Goal: Task Accomplishment & Management: Manage account settings

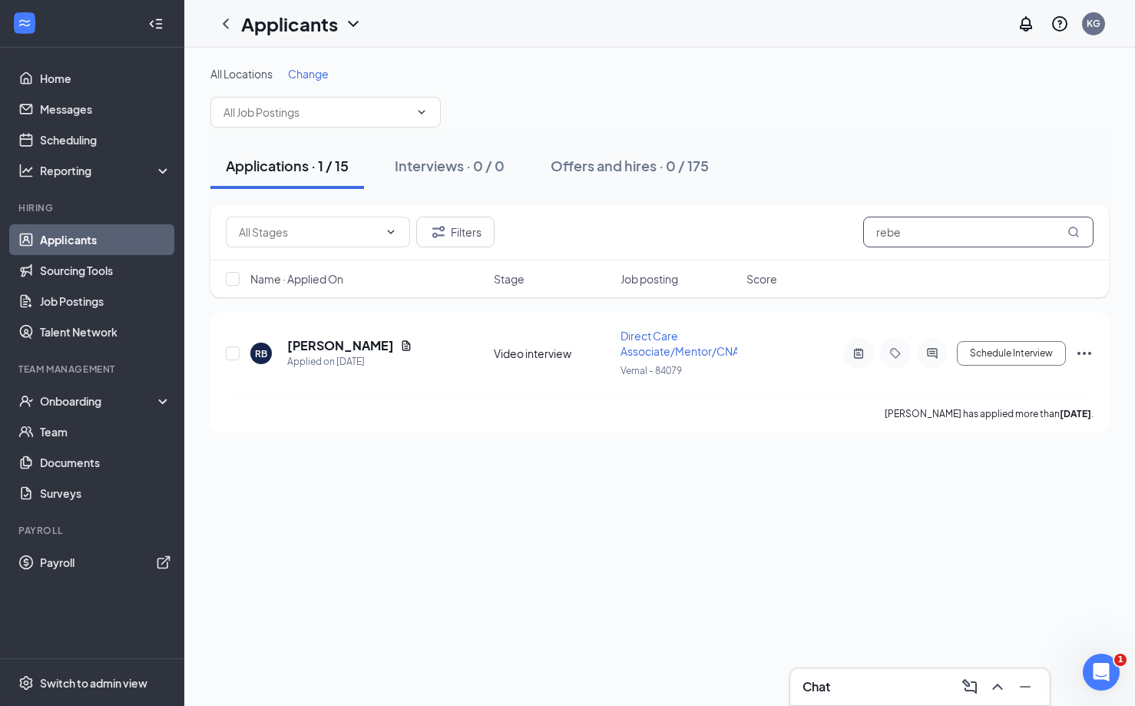
drag, startPoint x: 926, startPoint y: 230, endPoint x: 861, endPoint y: 228, distance: 65.3
click at [861, 228] on div "Filters rebe" at bounding box center [660, 232] width 868 height 31
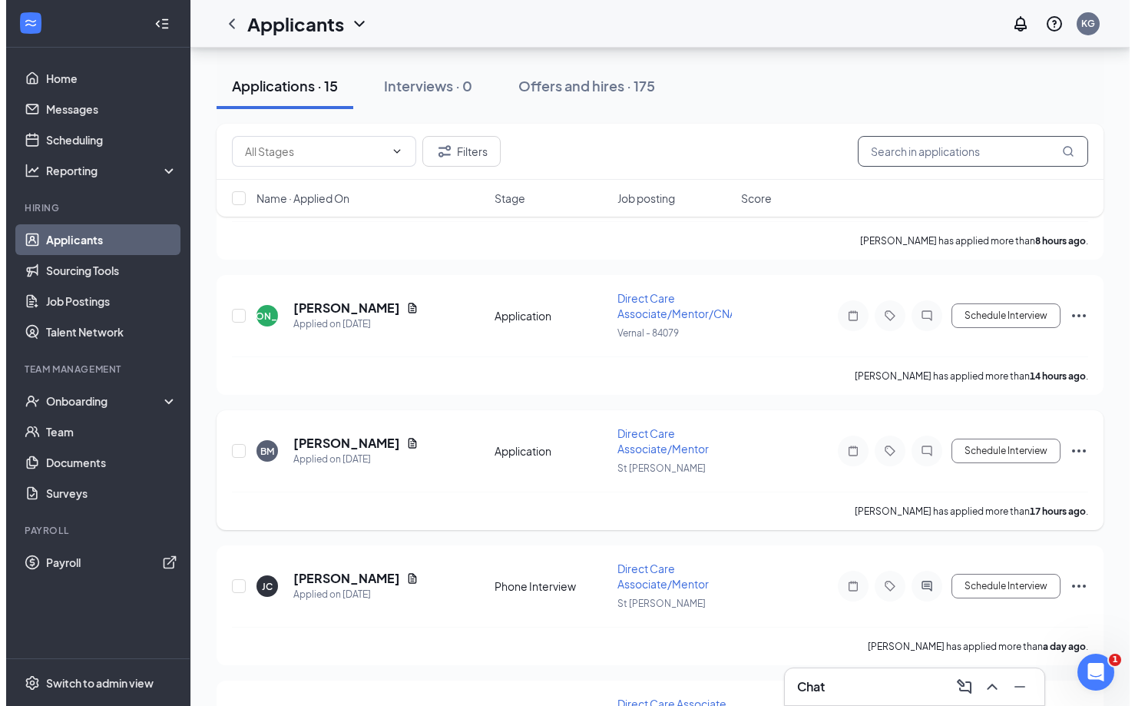
scroll to position [202, 0]
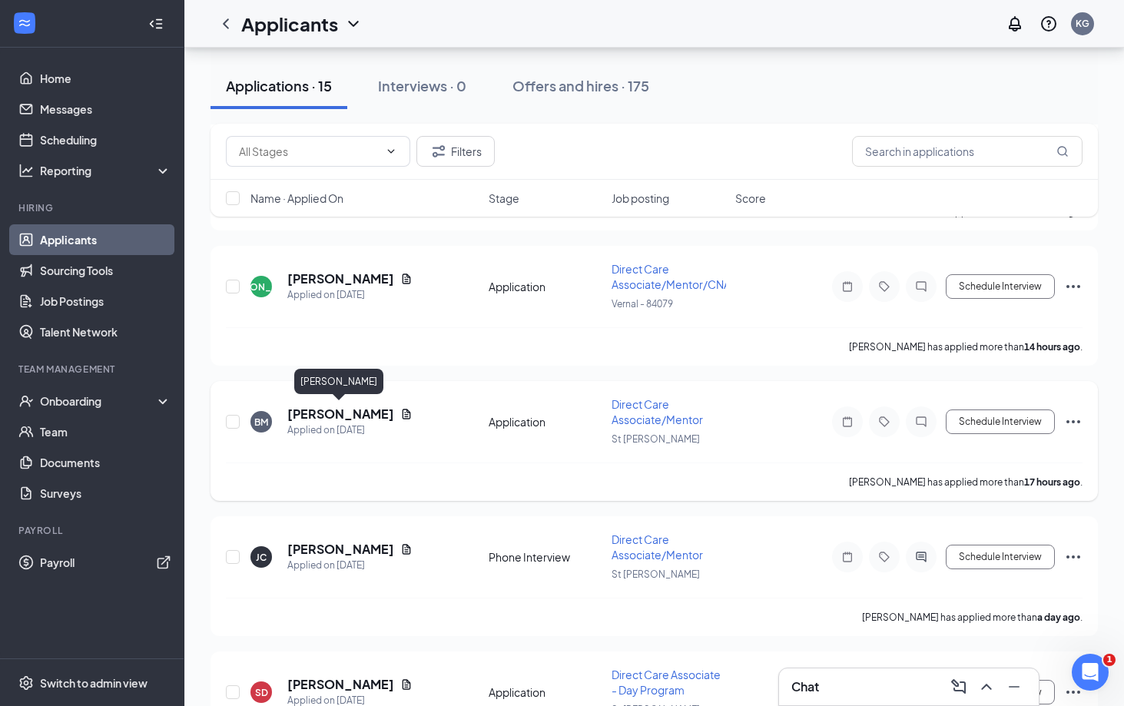
click at [343, 412] on h5 "[PERSON_NAME]" at bounding box center [340, 414] width 107 height 17
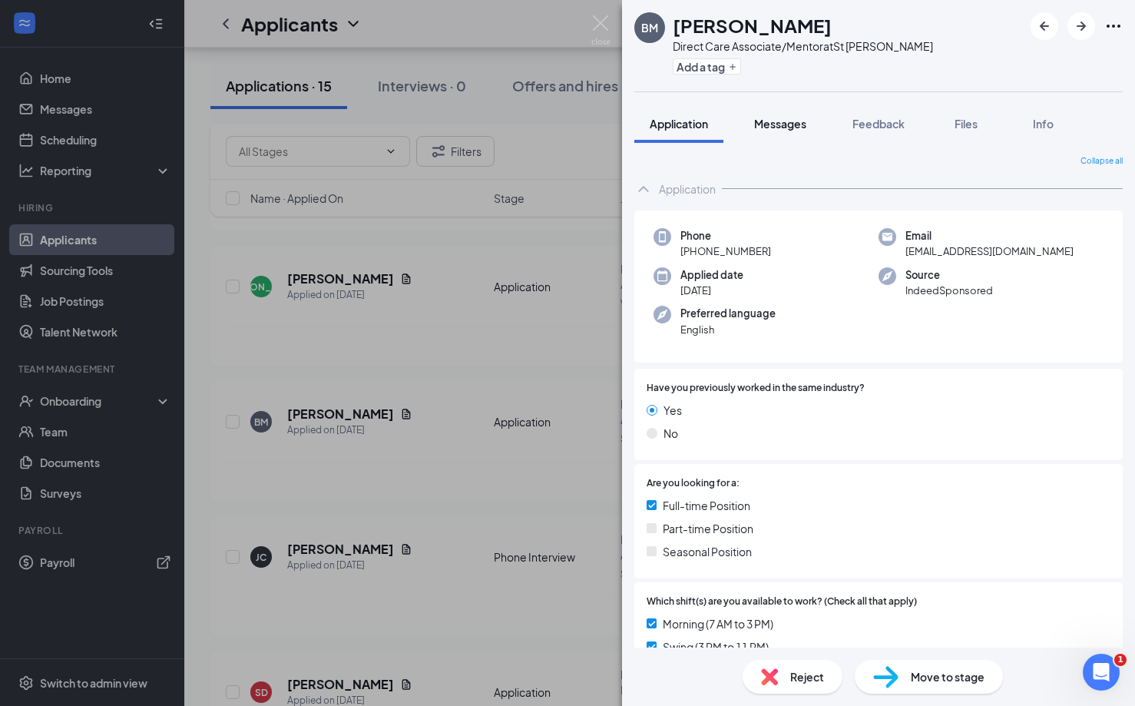
click at [778, 114] on button "Messages" at bounding box center [780, 123] width 83 height 38
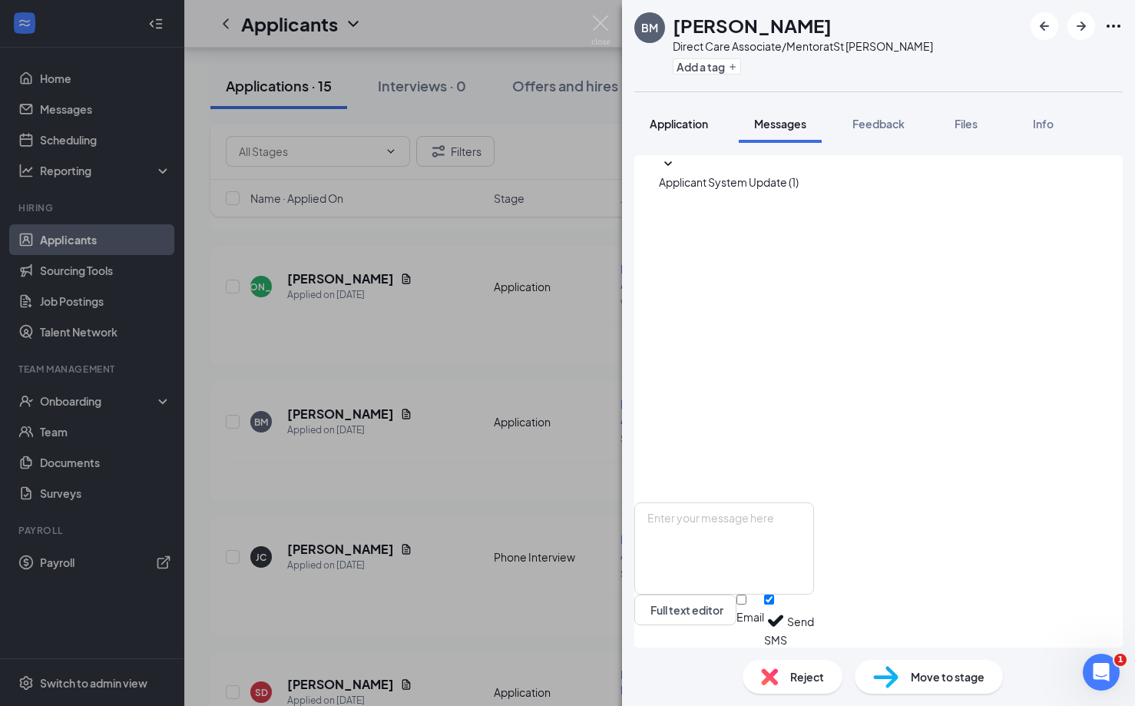
click at [692, 130] on div "Application" at bounding box center [679, 123] width 58 height 15
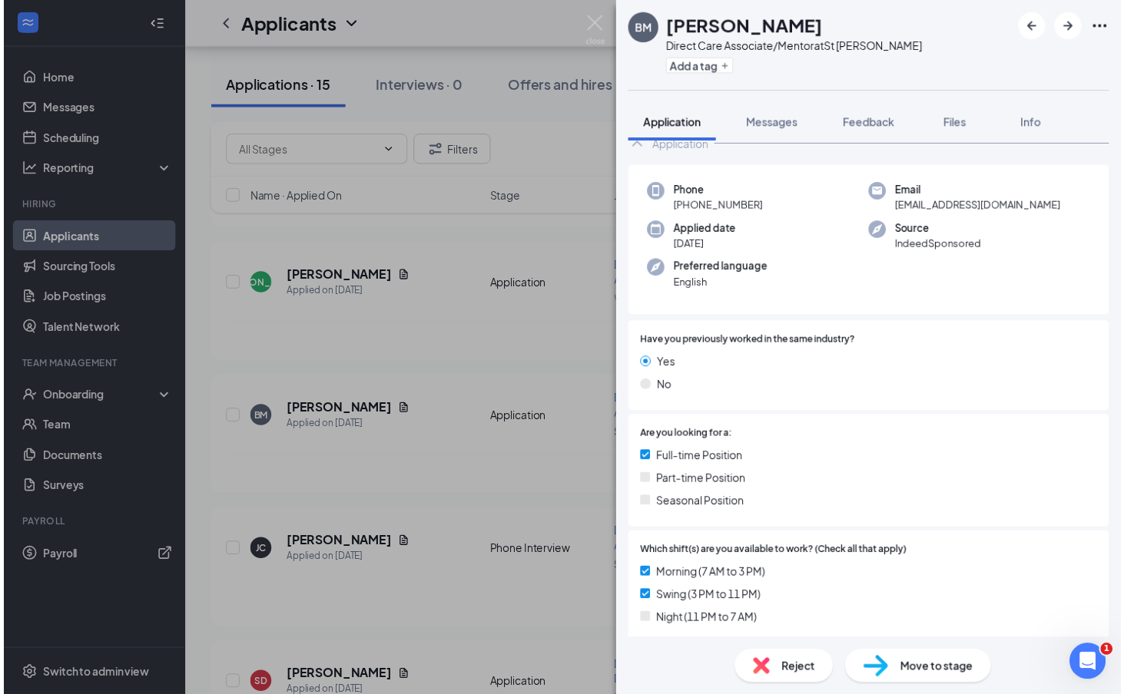
scroll to position [56, 0]
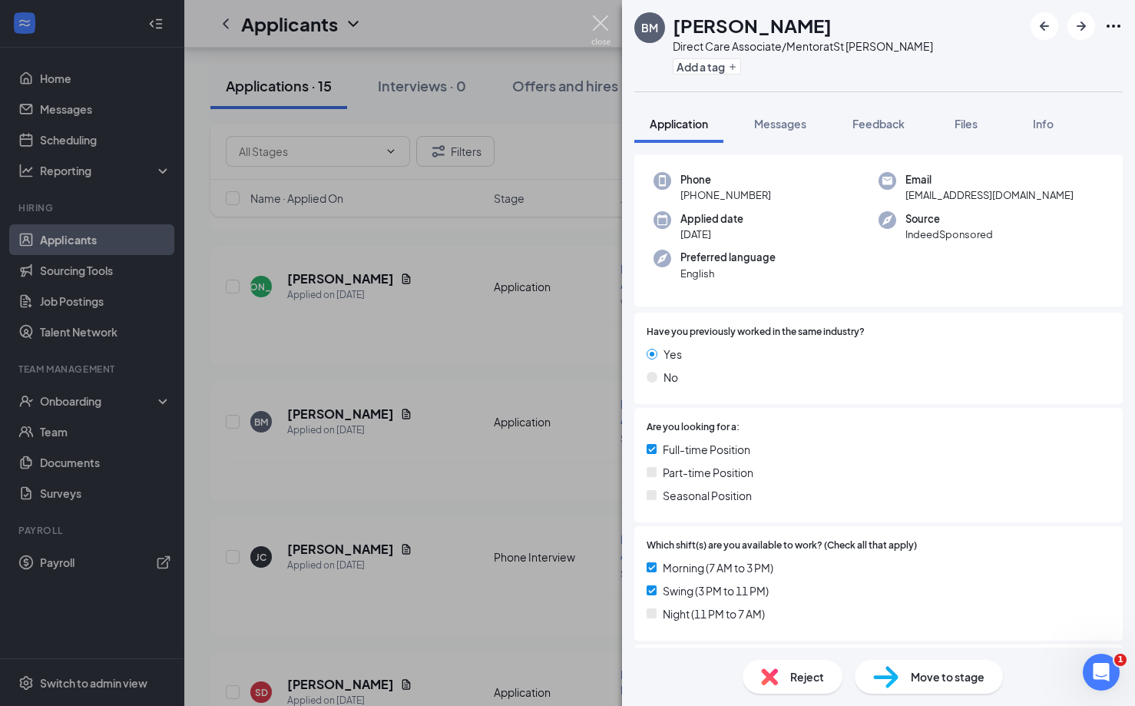
drag, startPoint x: 598, startPoint y: 24, endPoint x: 496, endPoint y: 156, distance: 167.0
click at [598, 24] on img at bounding box center [600, 30] width 19 height 30
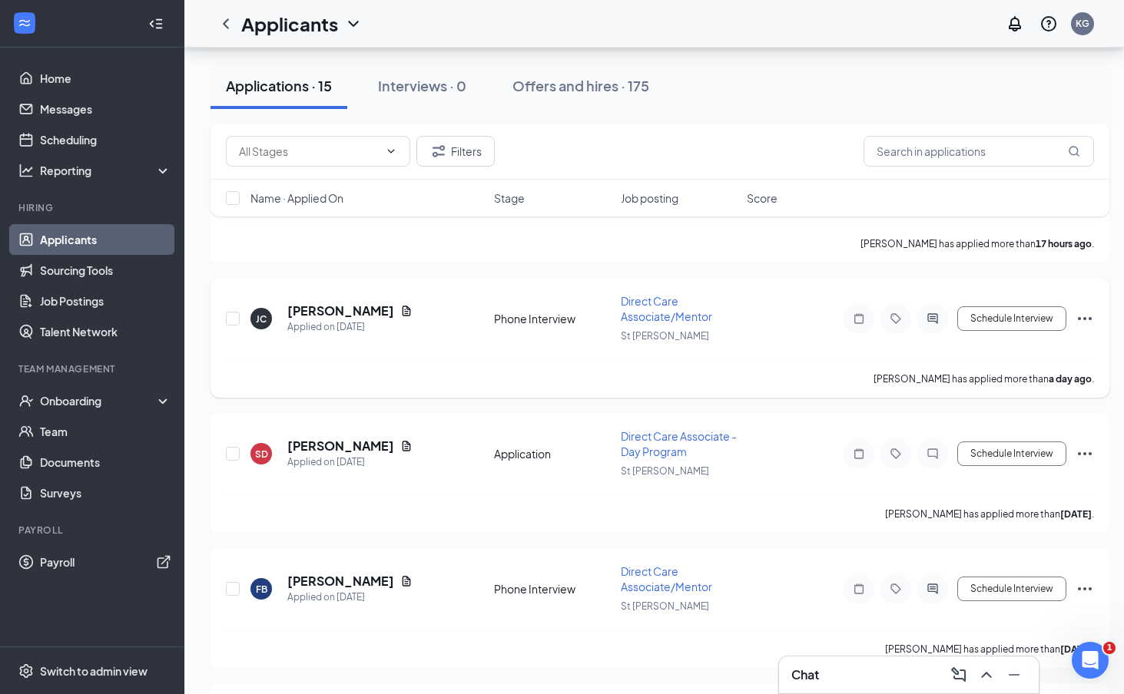
scroll to position [445, 0]
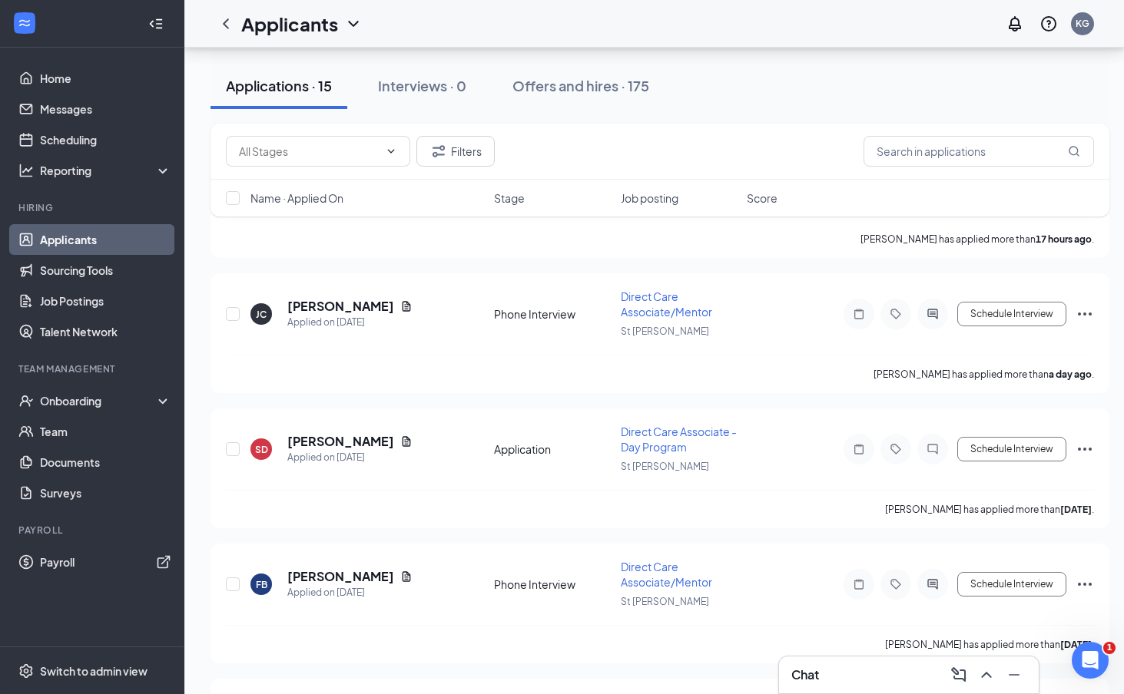
click at [501, 199] on span "Stage" at bounding box center [509, 197] width 31 height 15
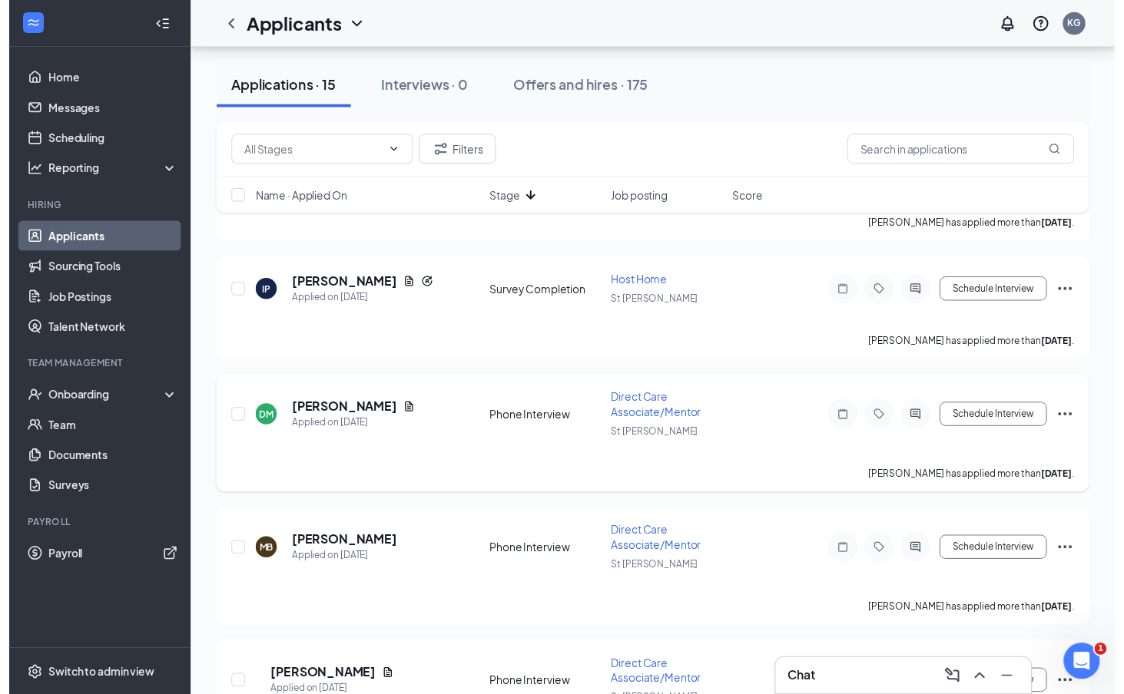
scroll to position [257, 0]
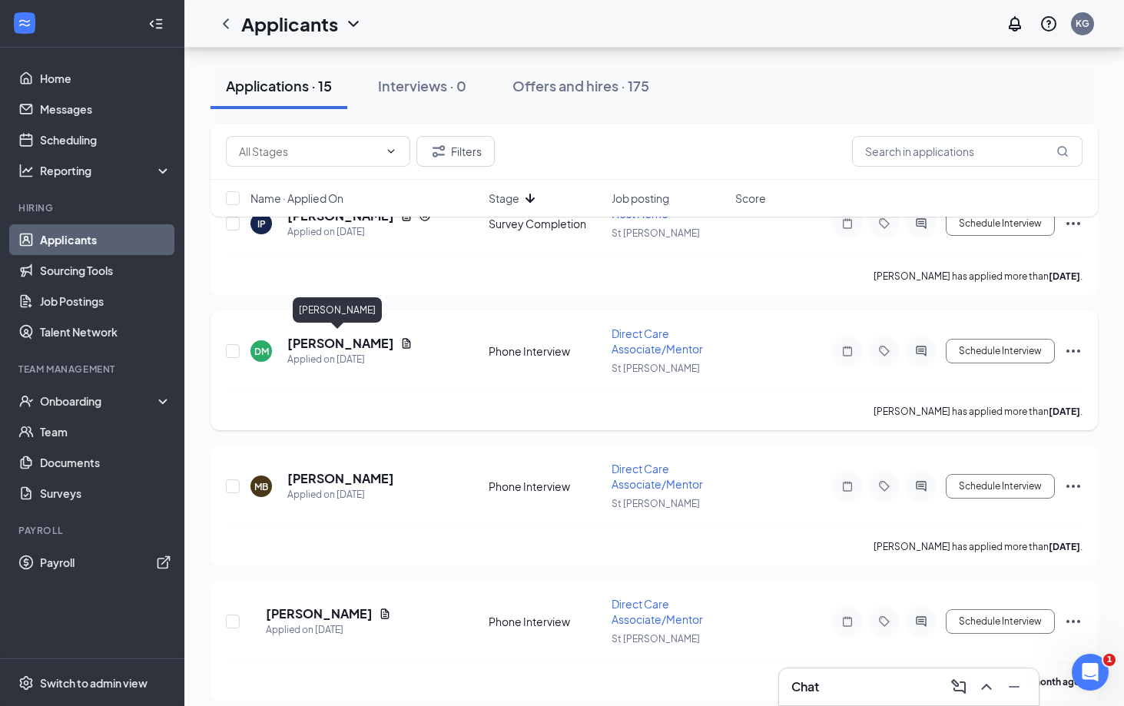
click at [324, 339] on h5 "[PERSON_NAME]" at bounding box center [340, 343] width 107 height 17
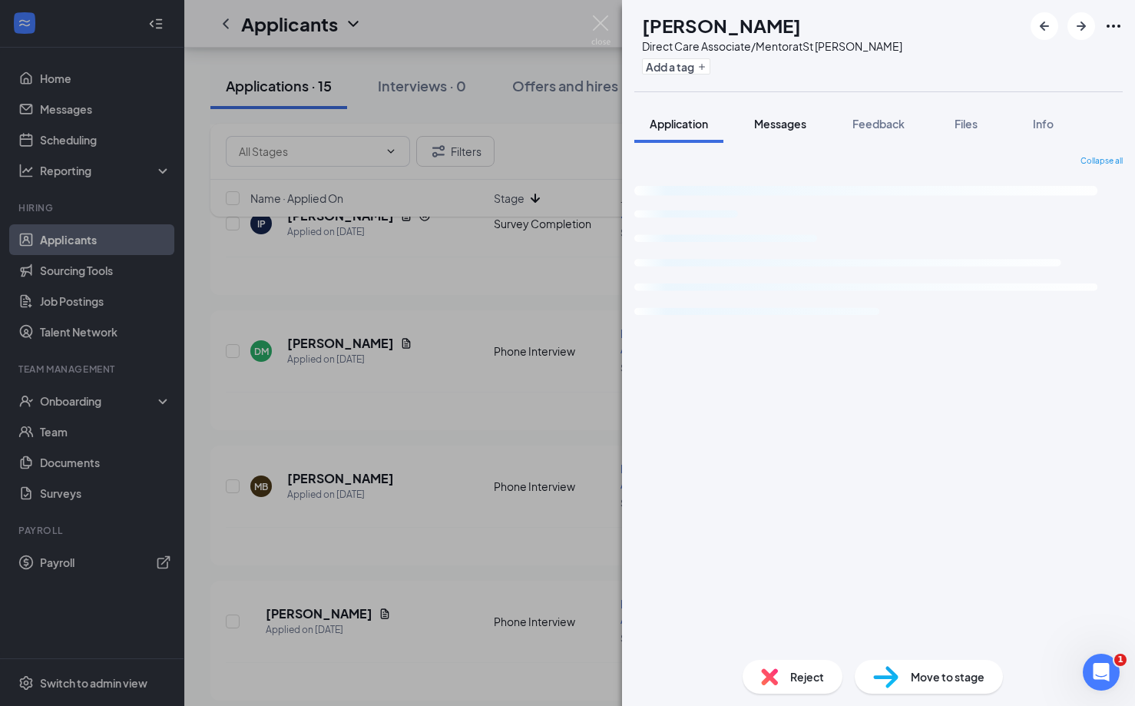
click at [795, 121] on span "Messages" at bounding box center [780, 124] width 52 height 14
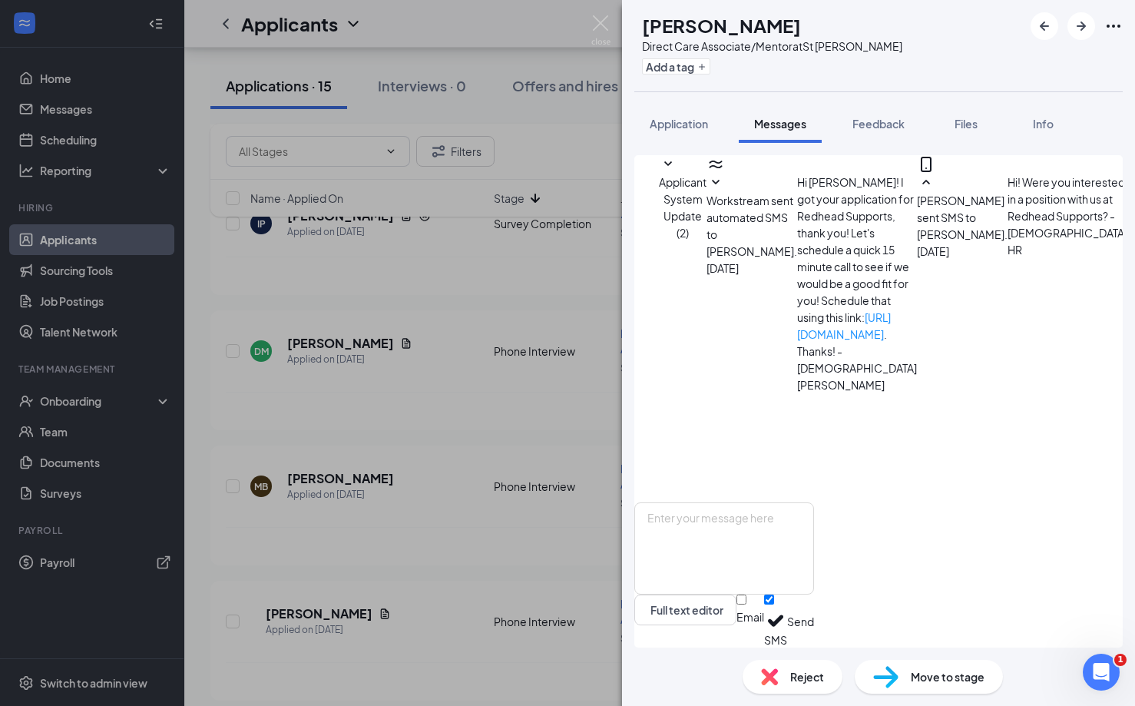
click at [768, 674] on img at bounding box center [769, 676] width 17 height 17
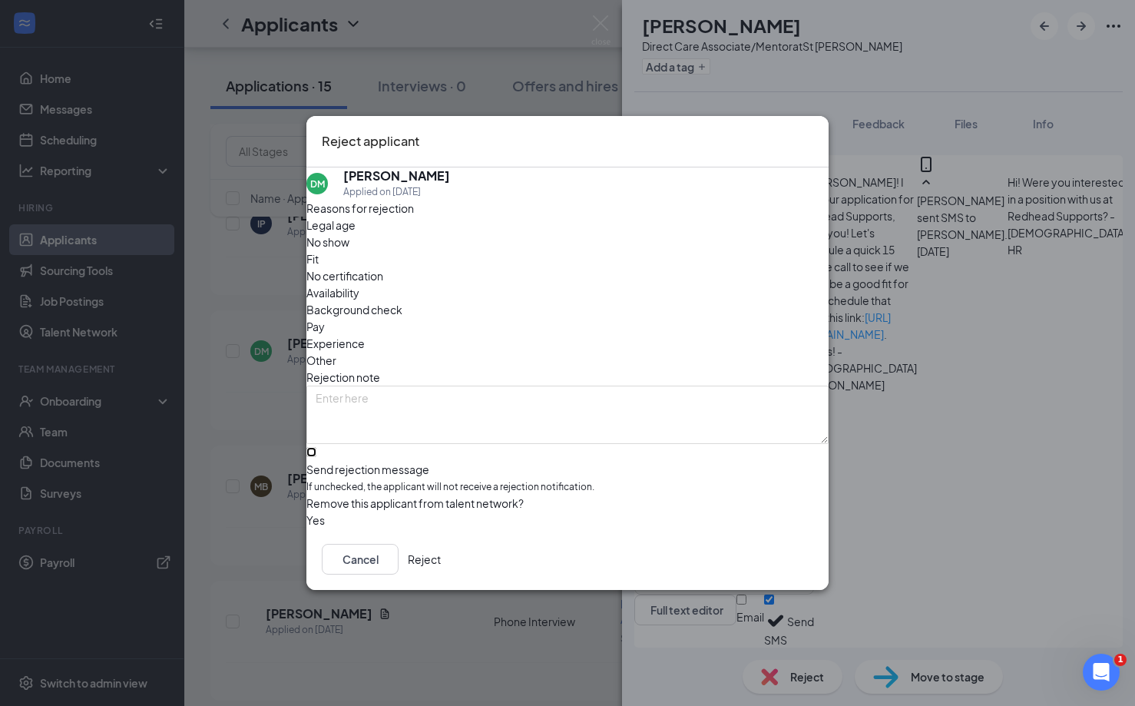
click at [316, 447] on input "Send rejection message If unchecked, the applicant will not receive a rejection…" at bounding box center [311, 452] width 10 height 10
checkbox input "true"
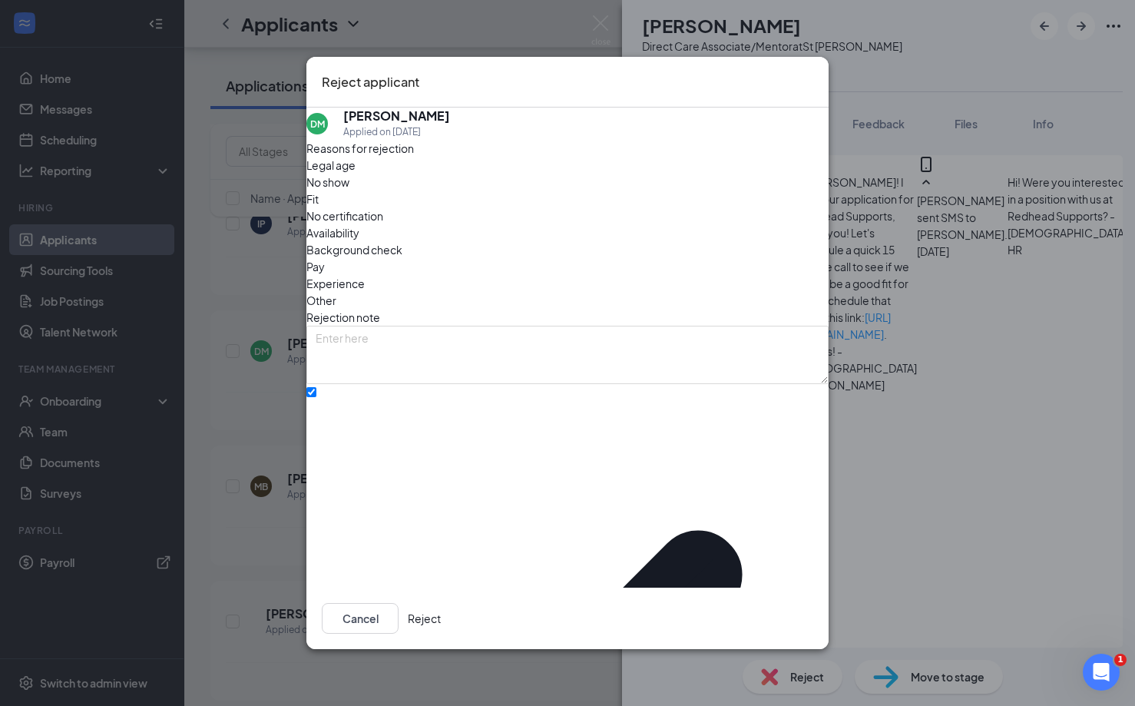
click at [441, 605] on button "Reject" at bounding box center [424, 618] width 33 height 31
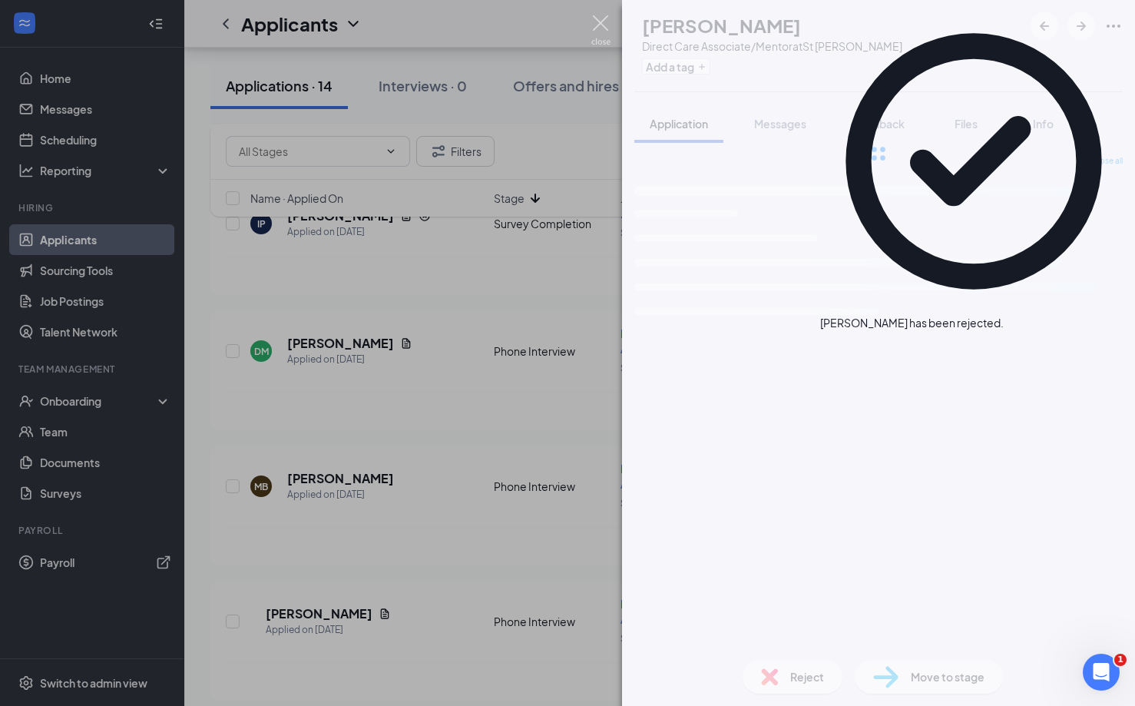
click at [602, 18] on img at bounding box center [600, 30] width 19 height 30
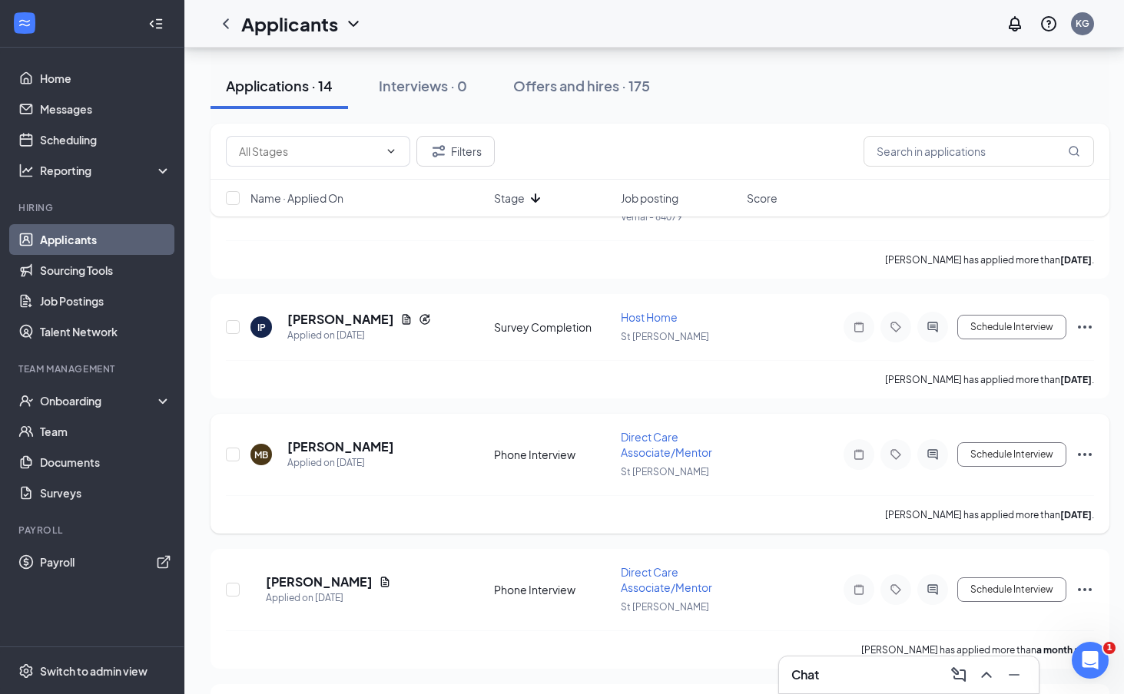
scroll to position [147, 0]
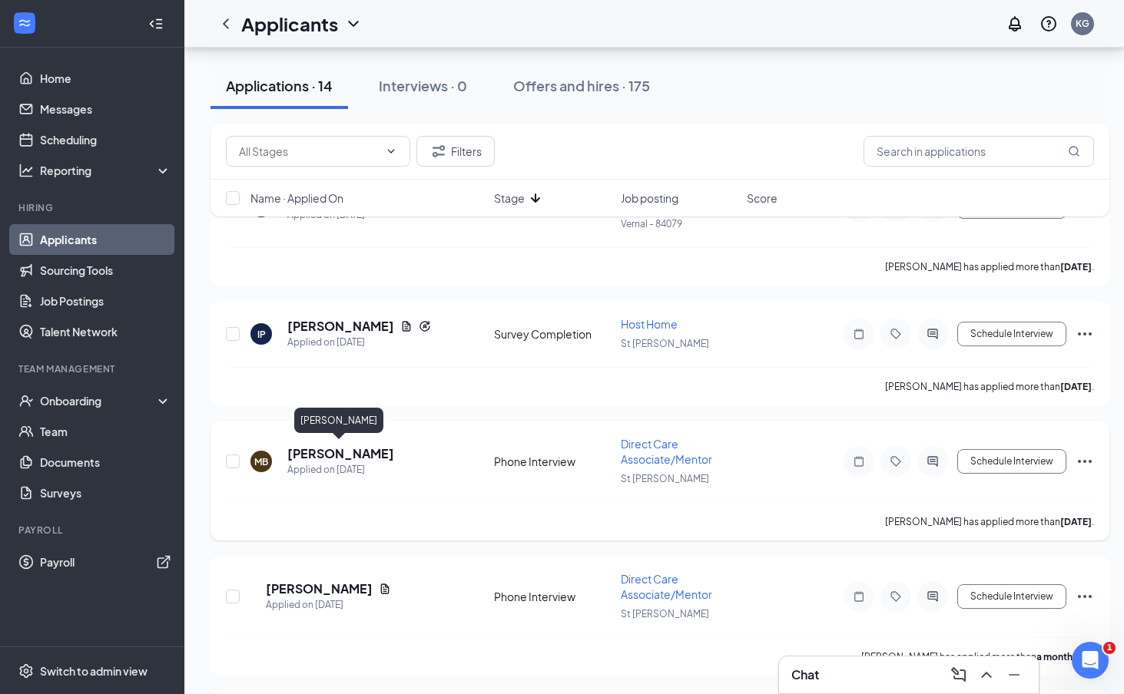
click at [313, 455] on h5 "[PERSON_NAME]" at bounding box center [340, 453] width 107 height 17
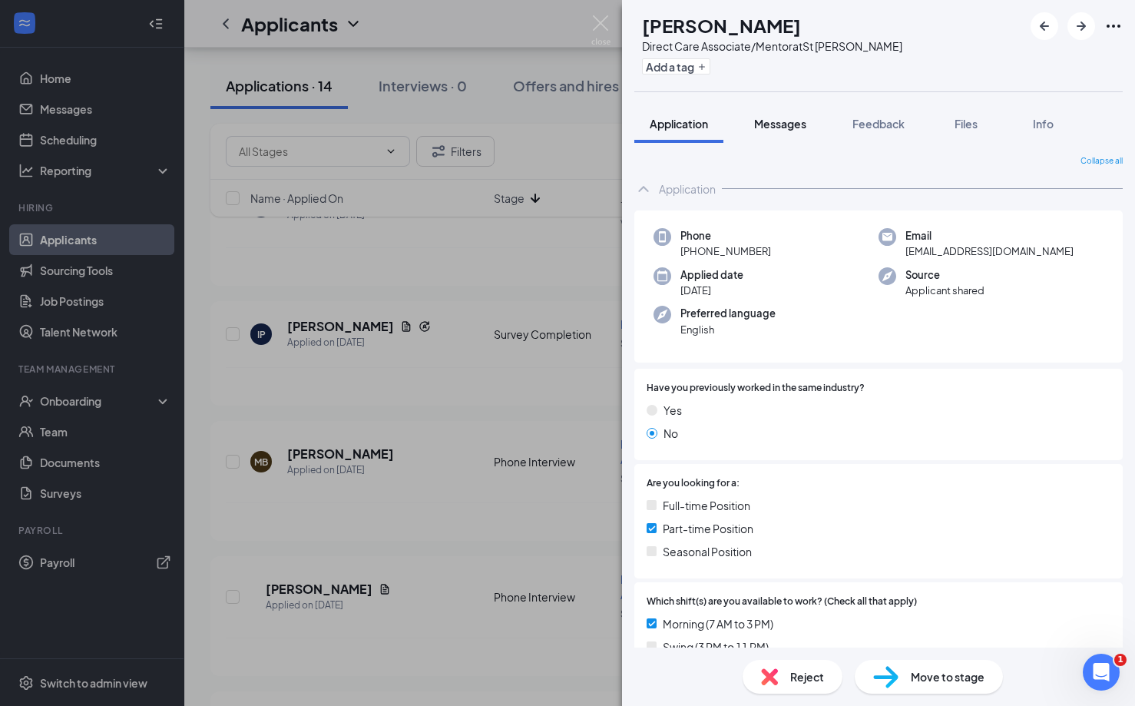
click at [788, 137] on button "Messages" at bounding box center [780, 123] width 83 height 38
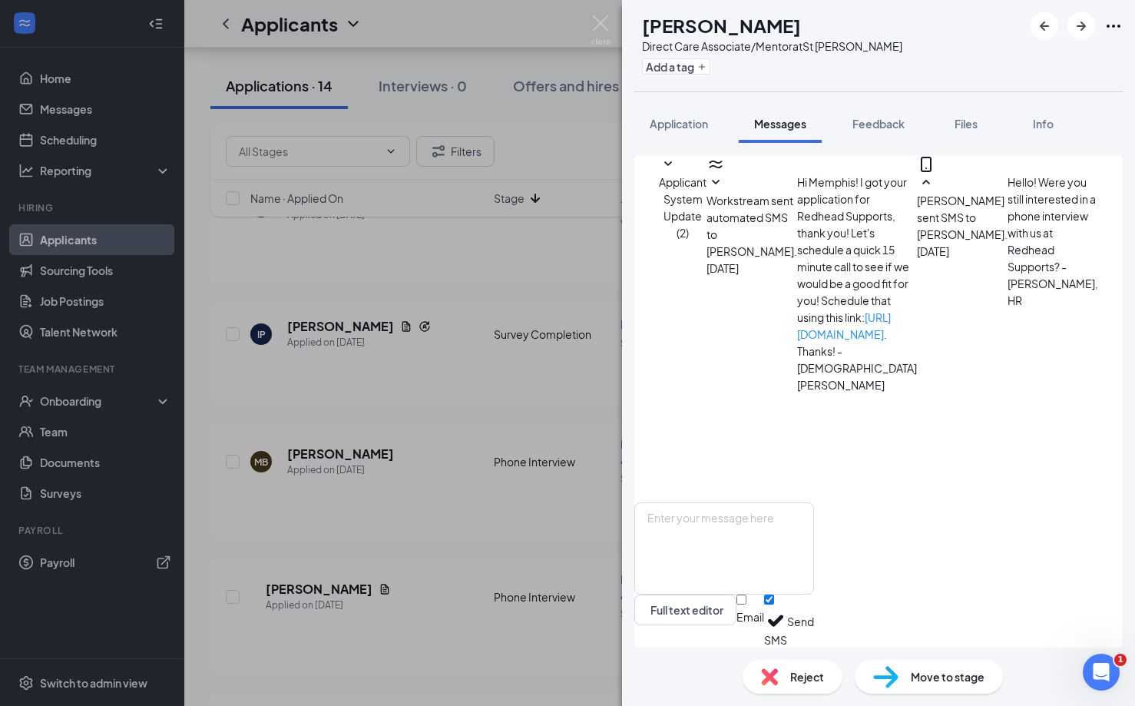
click at [820, 673] on span "Reject" at bounding box center [807, 676] width 34 height 17
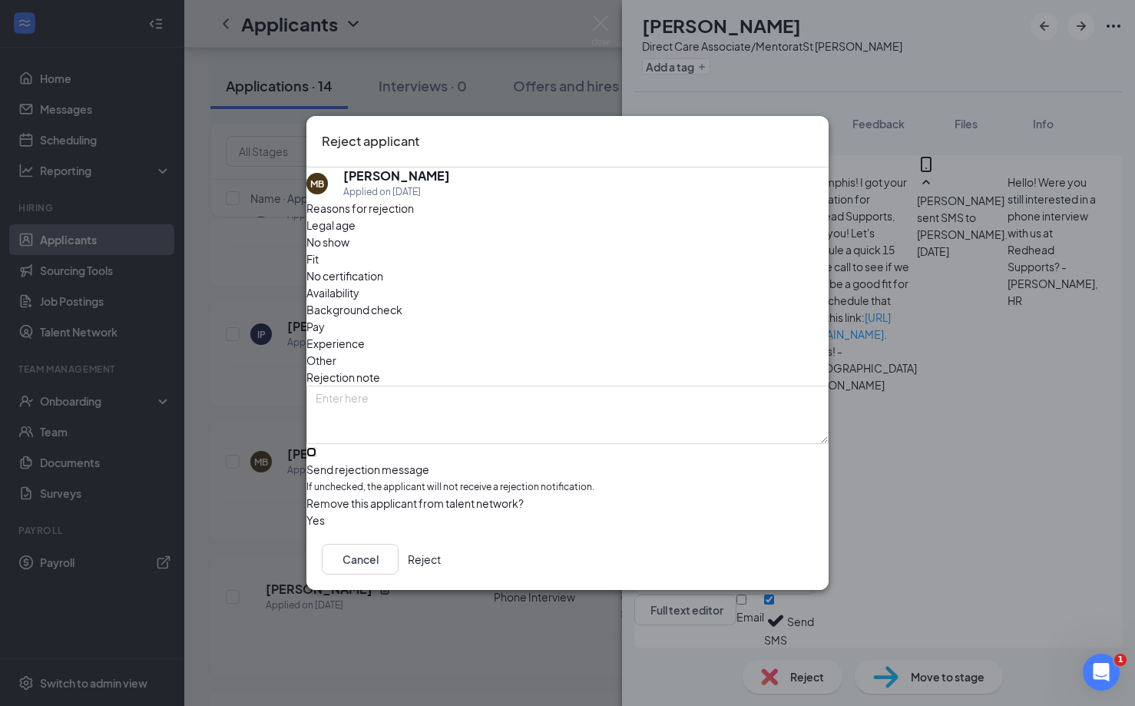
click at [316, 447] on input "Send rejection message If unchecked, the applicant will not receive a rejection…" at bounding box center [311, 452] width 10 height 10
checkbox input "true"
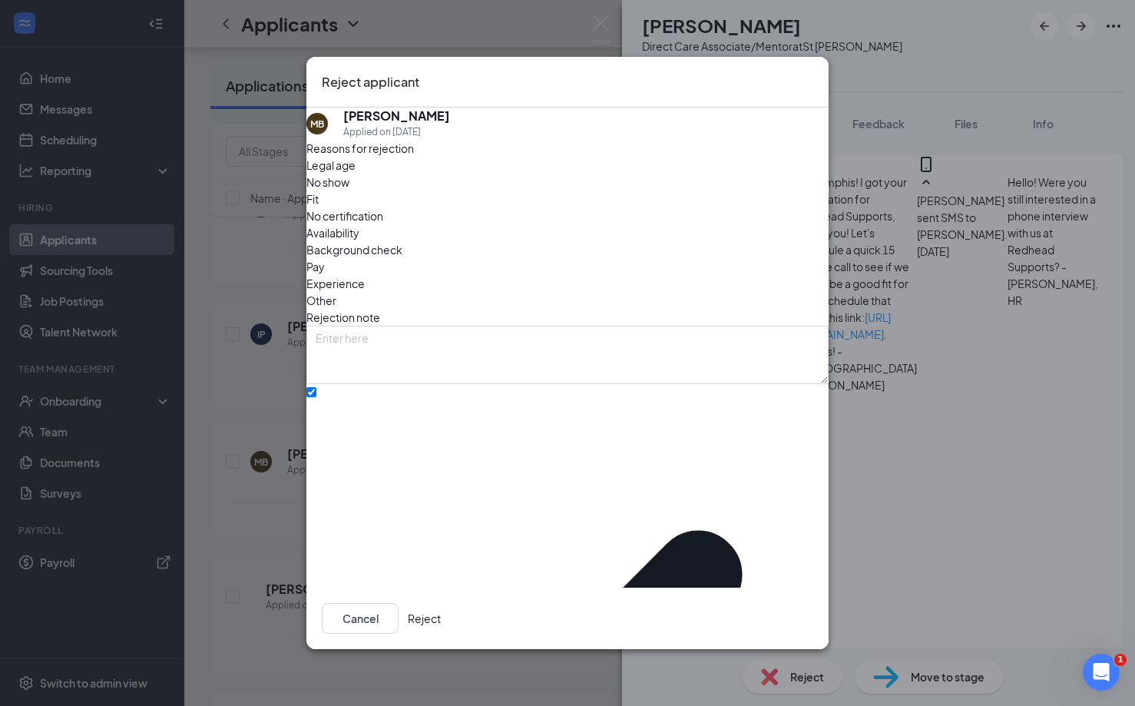
click at [441, 603] on button "Reject" at bounding box center [424, 618] width 33 height 31
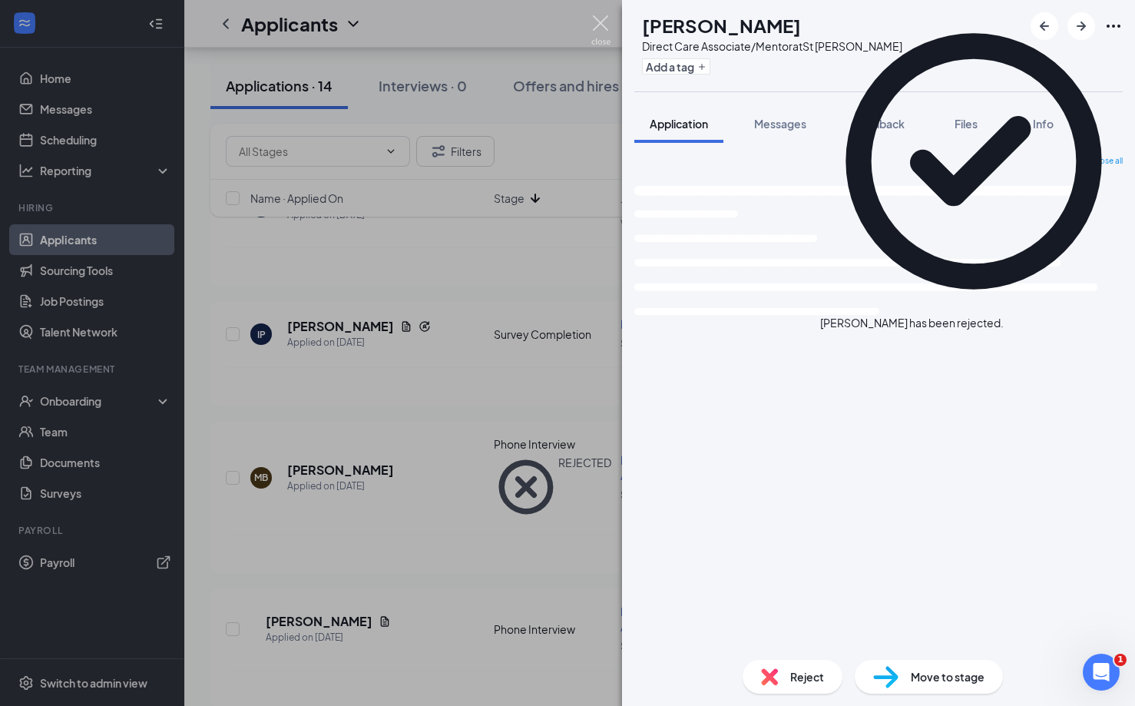
click at [596, 18] on img at bounding box center [600, 30] width 19 height 30
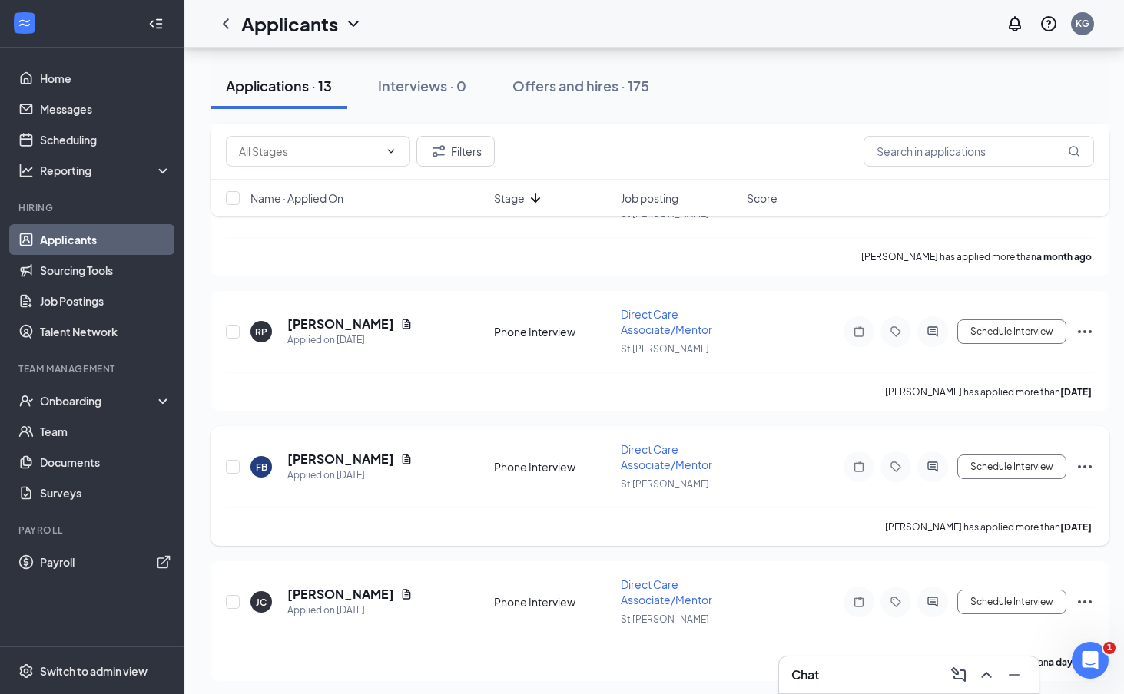
scroll to position [412, 0]
click at [300, 452] on h5 "[PERSON_NAME]" at bounding box center [340, 458] width 107 height 17
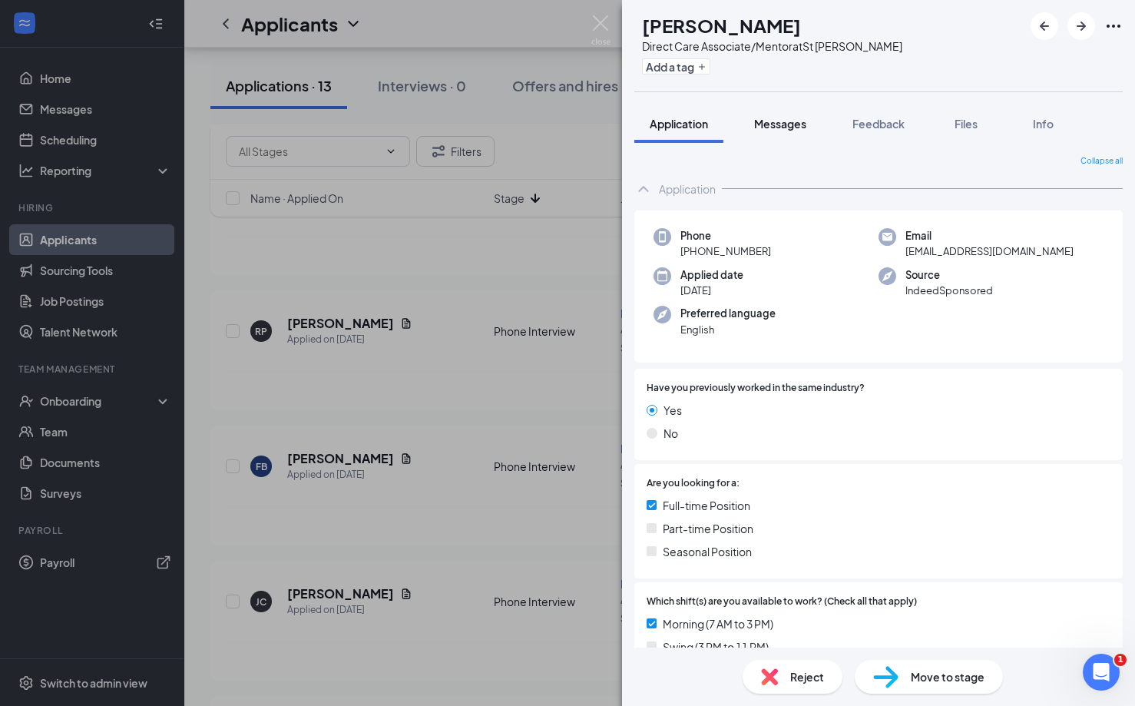
click at [781, 124] on span "Messages" at bounding box center [780, 124] width 52 height 14
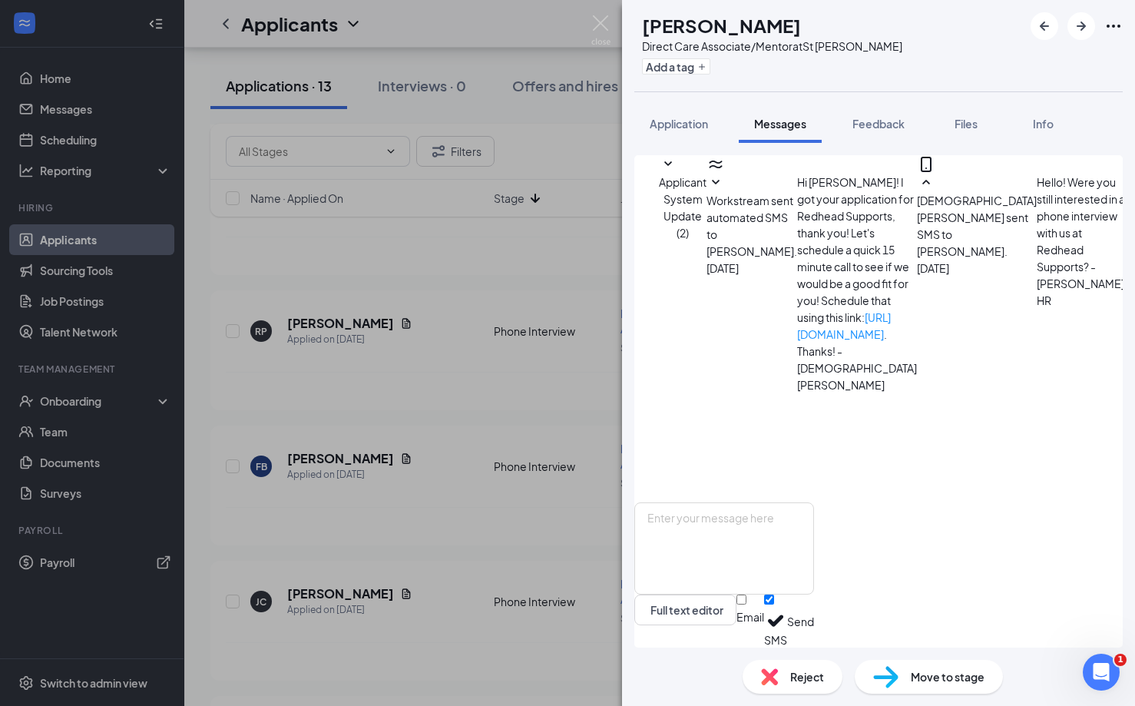
click at [802, 673] on span "Reject" at bounding box center [807, 676] width 34 height 17
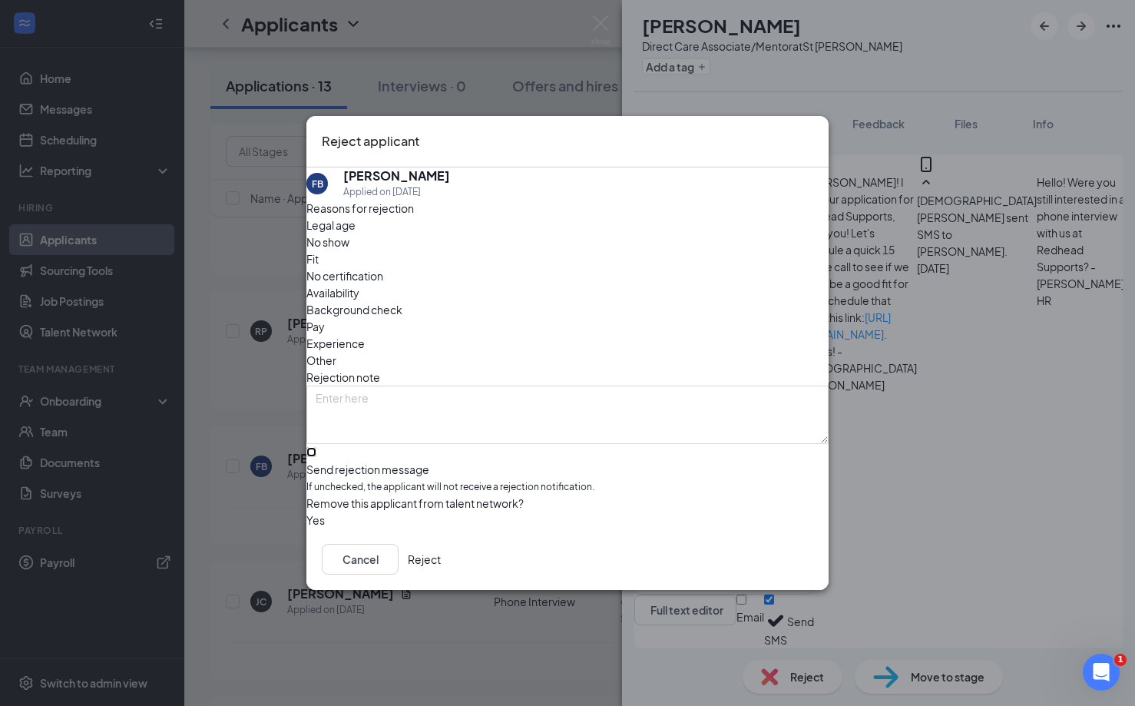
click at [316, 447] on input "Send rejection message If unchecked, the applicant will not receive a rejection…" at bounding box center [311, 452] width 10 height 10
checkbox input "true"
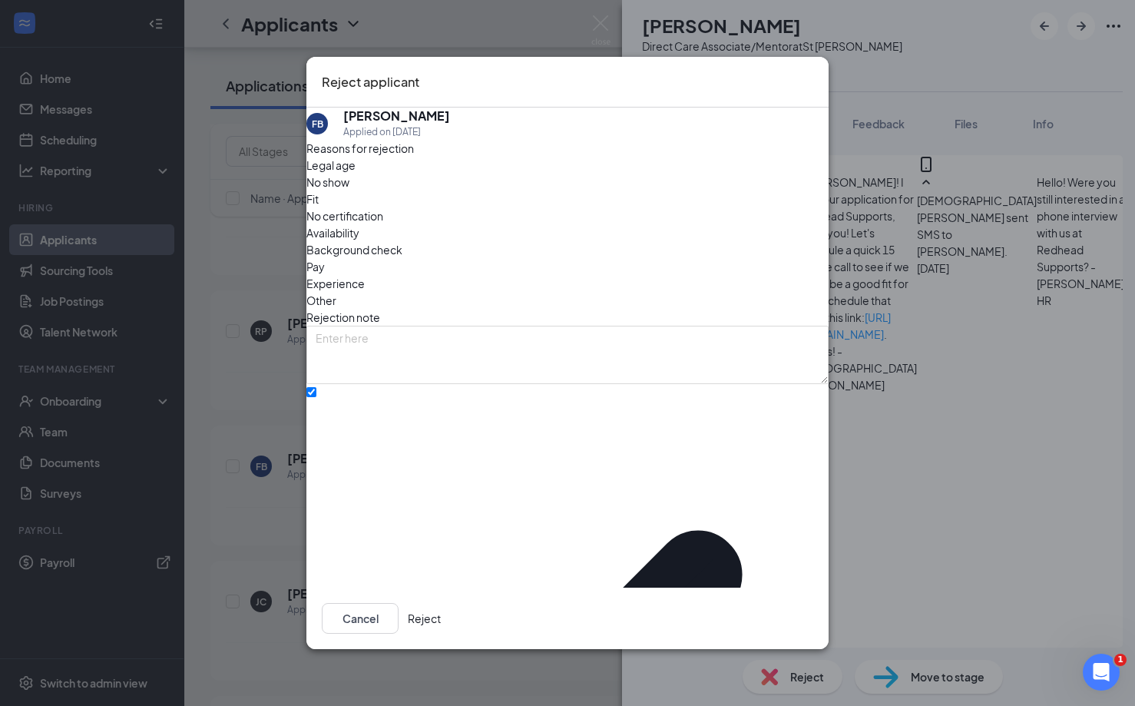
click at [441, 603] on button "Reject" at bounding box center [424, 618] width 33 height 31
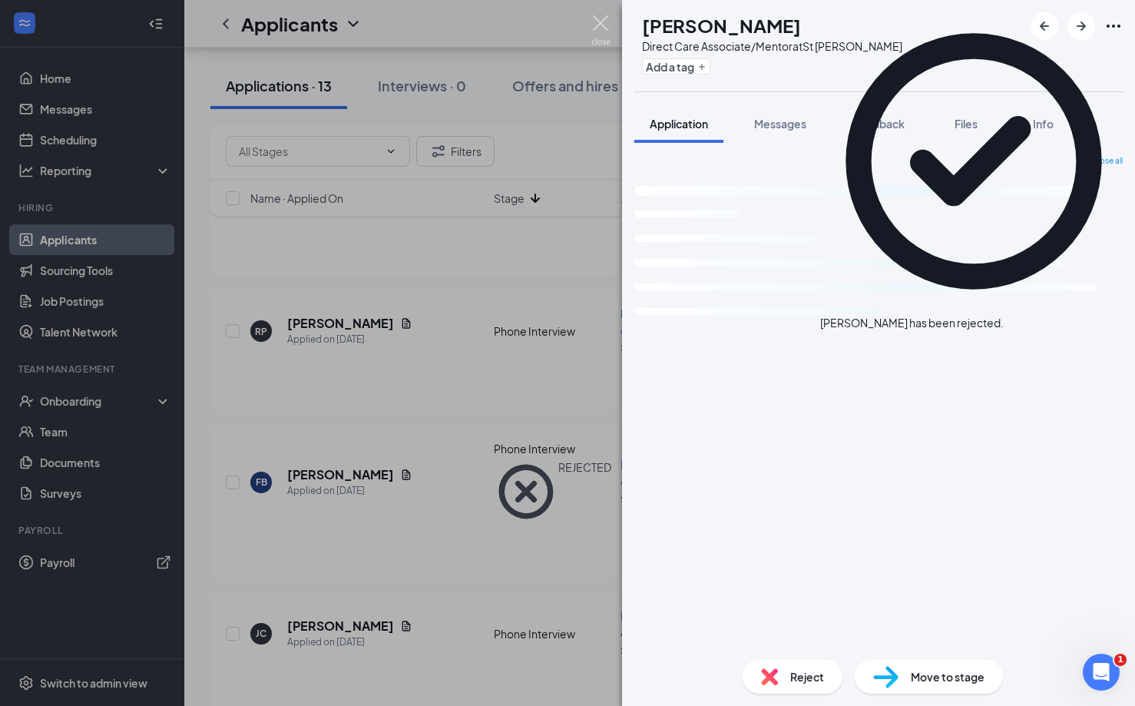
click at [595, 25] on img at bounding box center [600, 30] width 19 height 30
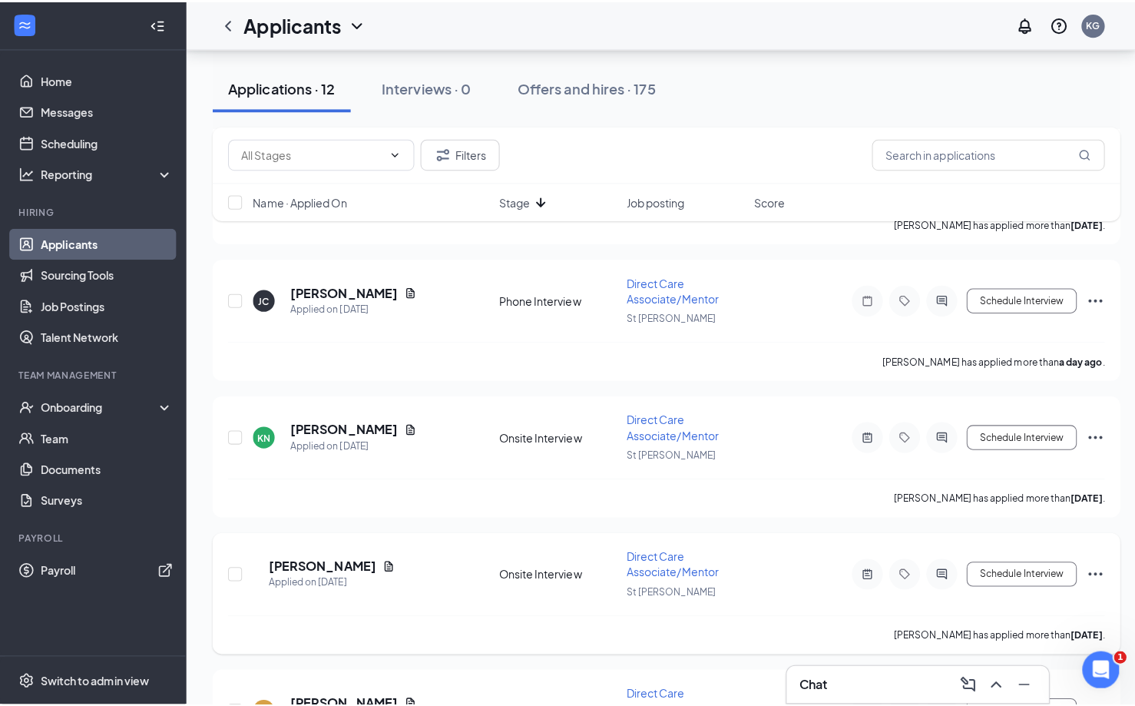
scroll to position [586, 0]
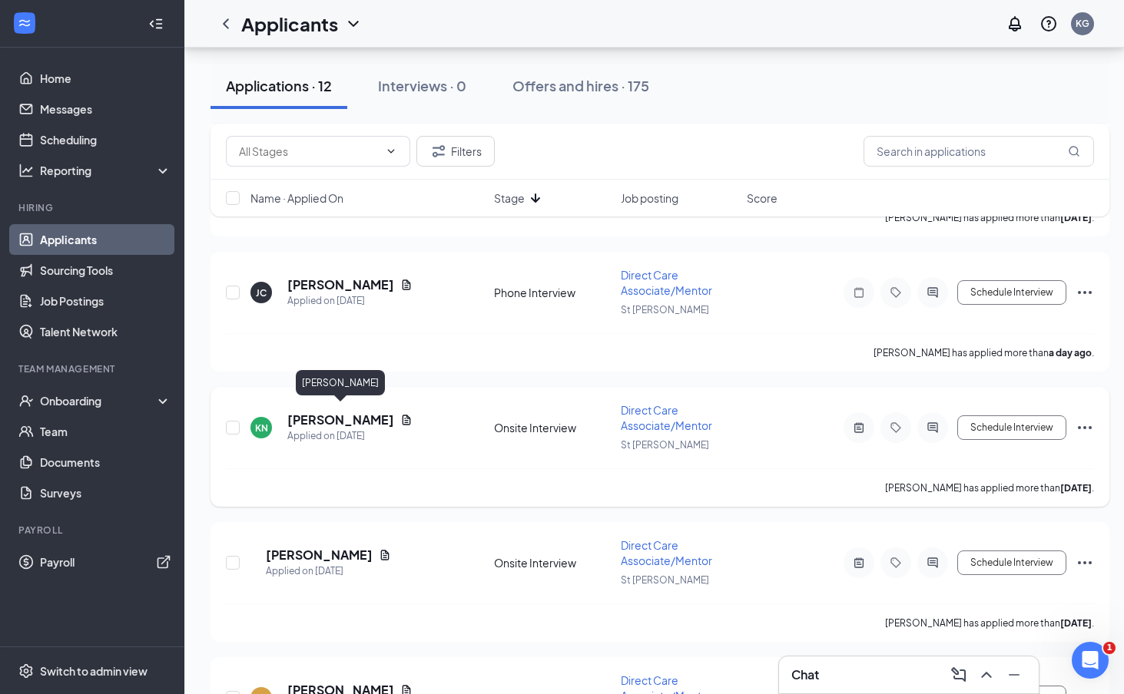
click at [328, 415] on h5 "[PERSON_NAME]" at bounding box center [340, 420] width 107 height 17
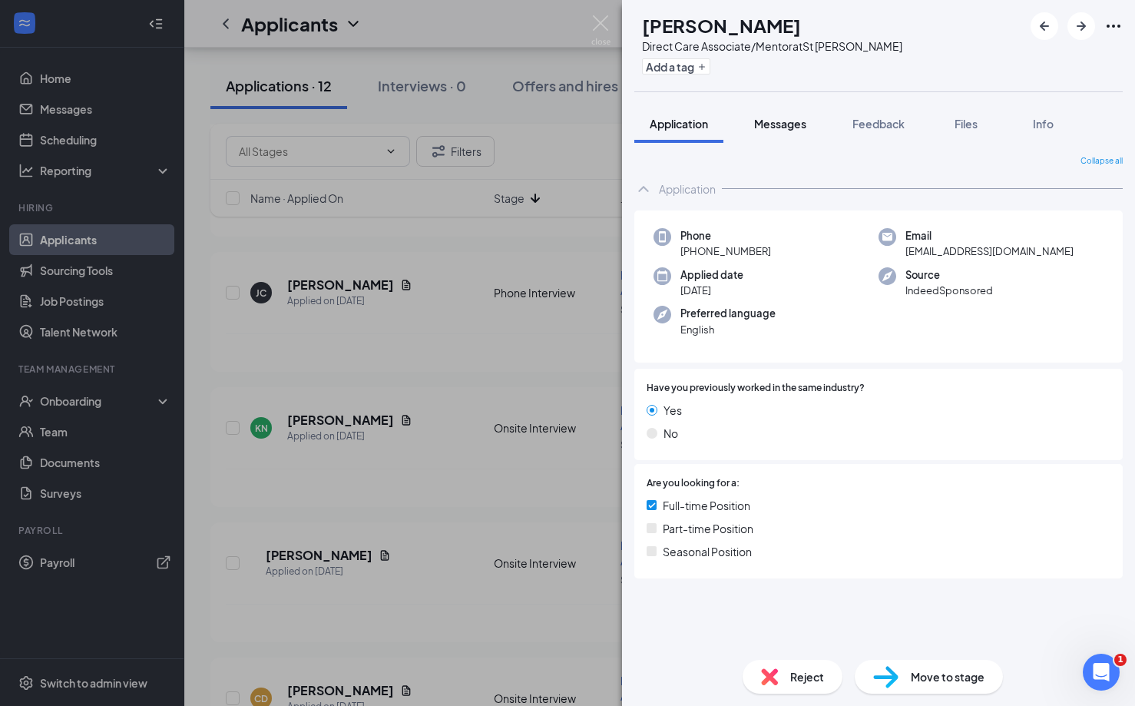
click at [800, 128] on span "Messages" at bounding box center [780, 124] width 52 height 14
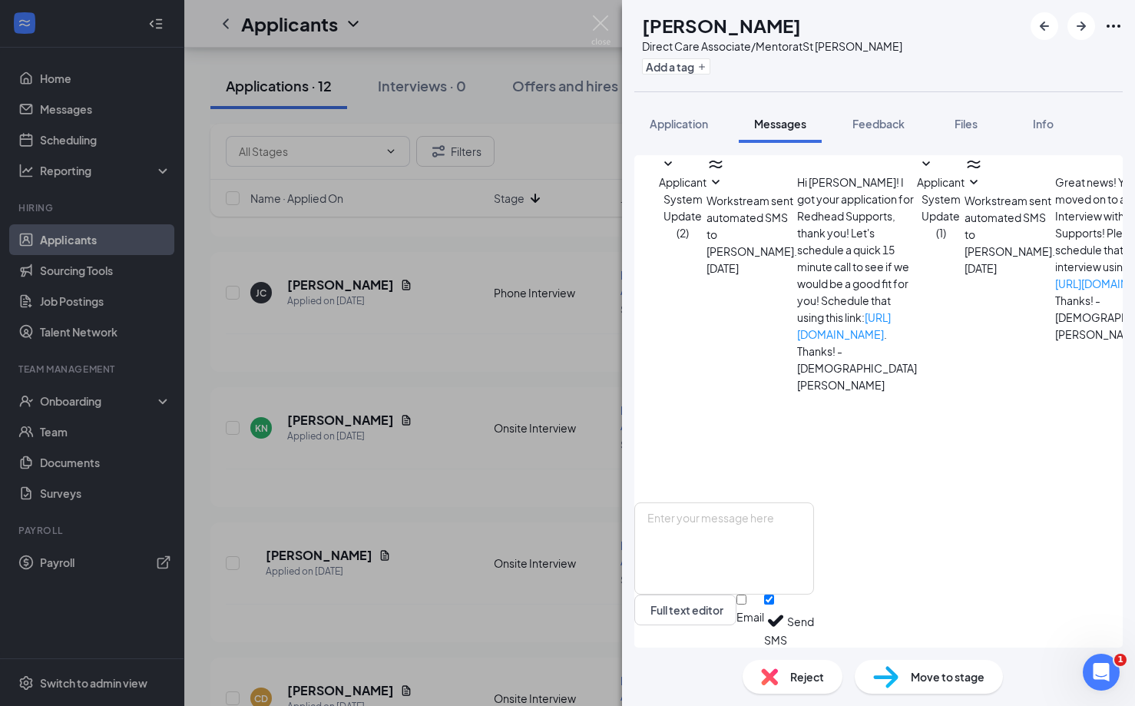
click at [965, 192] on icon "SmallChevronDown" at bounding box center [974, 183] width 18 height 18
click at [786, 682] on div "Reject" at bounding box center [793, 677] width 100 height 34
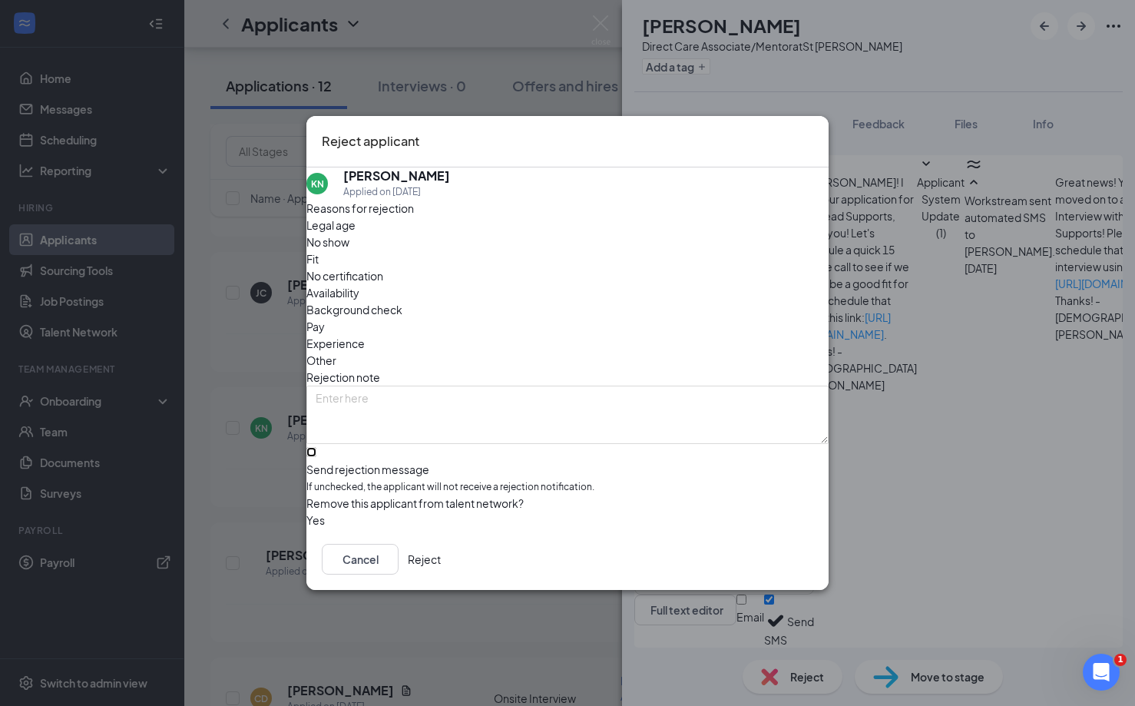
click at [316, 447] on input "Send rejection message If unchecked, the applicant will not receive a rejection…" at bounding box center [311, 452] width 10 height 10
checkbox input "true"
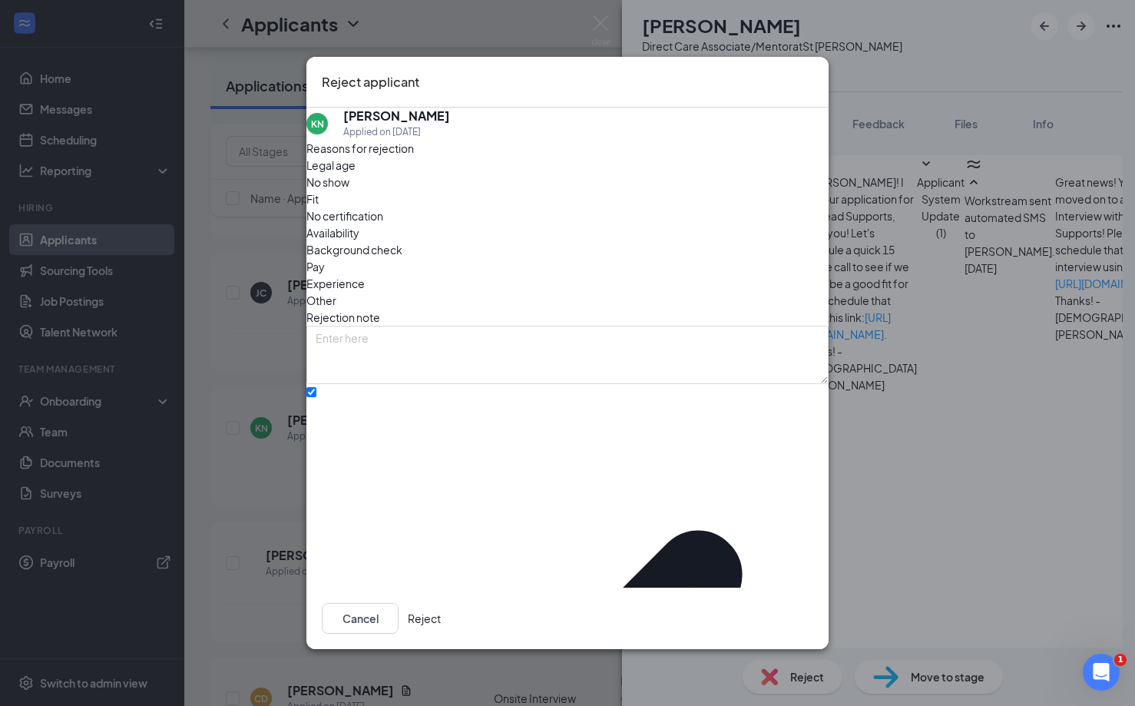
click at [441, 617] on button "Reject" at bounding box center [424, 618] width 33 height 31
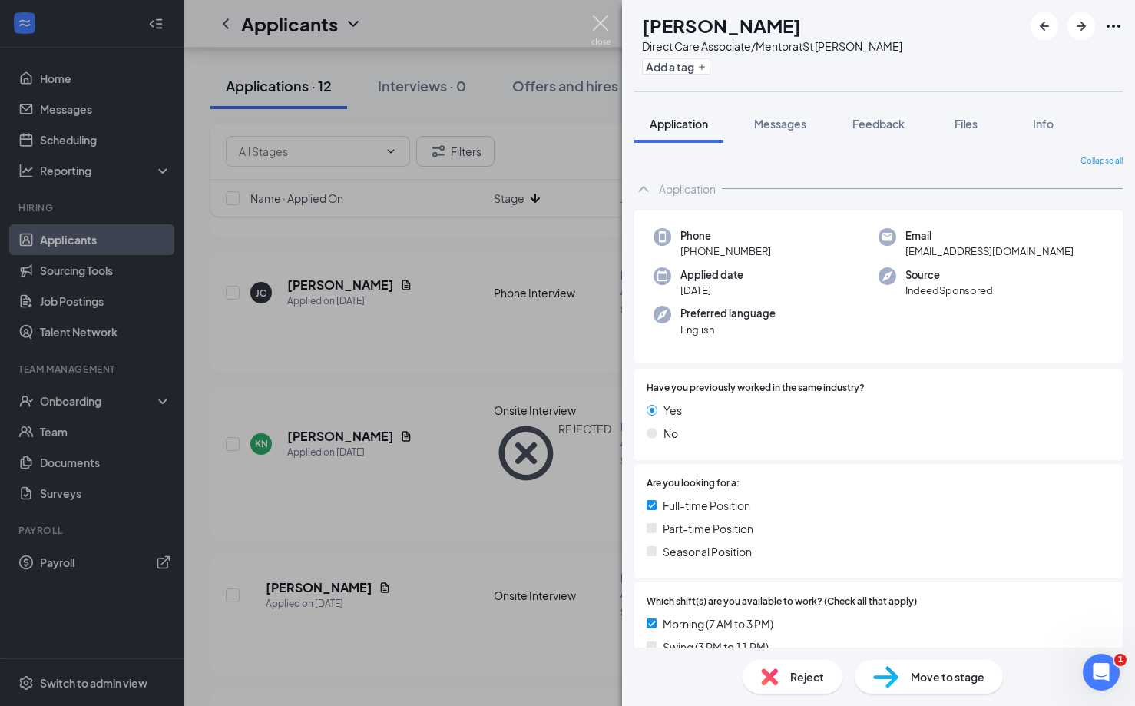
click at [604, 25] on img at bounding box center [600, 30] width 19 height 30
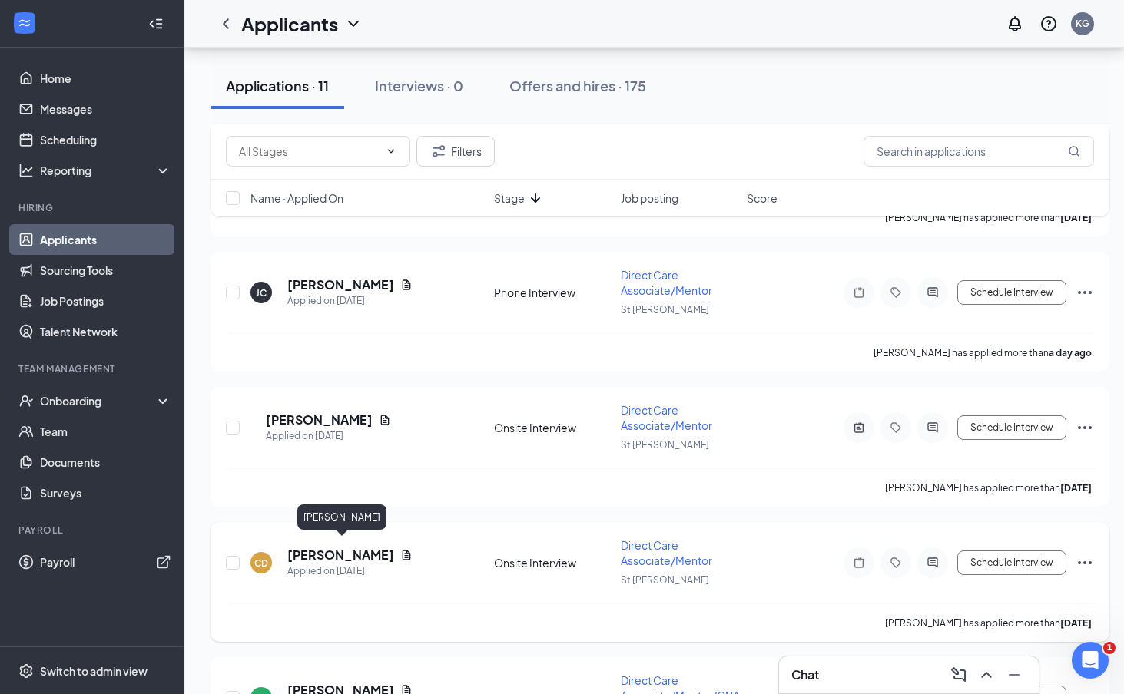
click at [300, 547] on h5 "[PERSON_NAME]" at bounding box center [340, 555] width 107 height 17
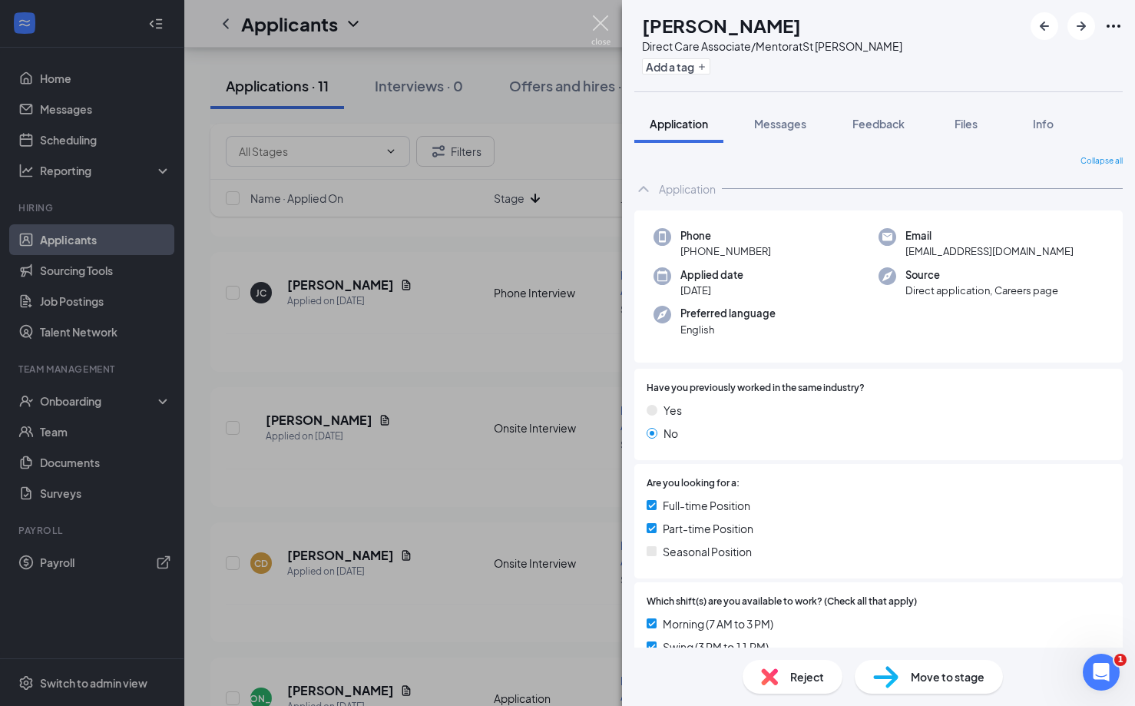
click at [598, 21] on img at bounding box center [600, 30] width 19 height 30
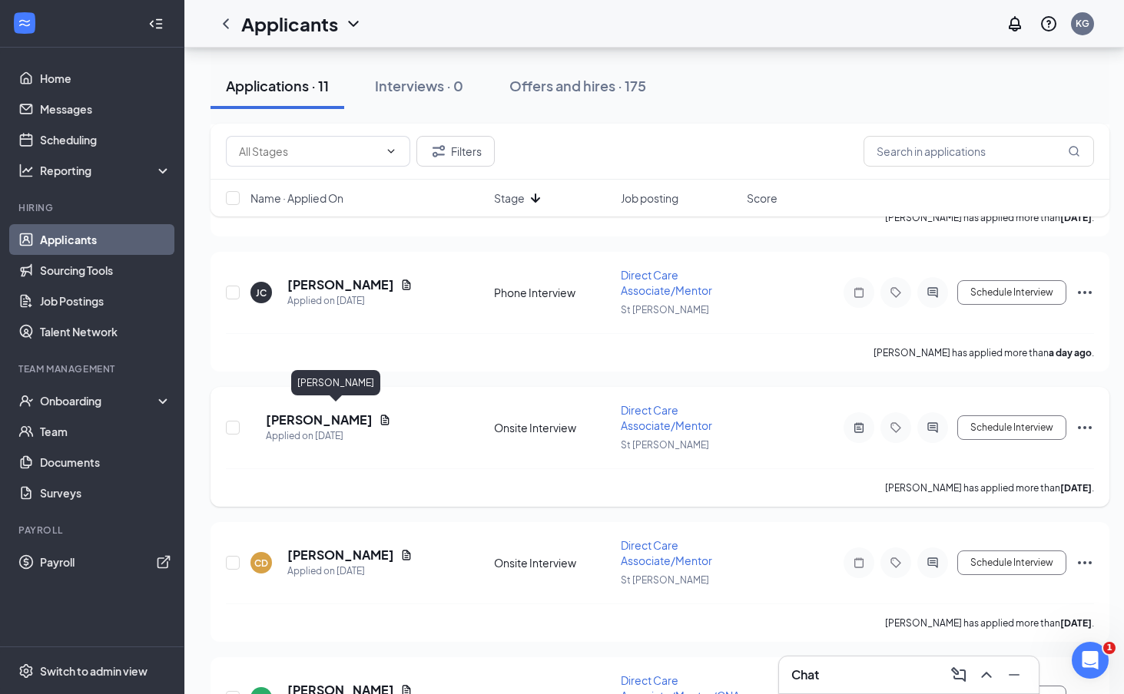
click at [313, 414] on h5 "[PERSON_NAME]" at bounding box center [319, 420] width 107 height 17
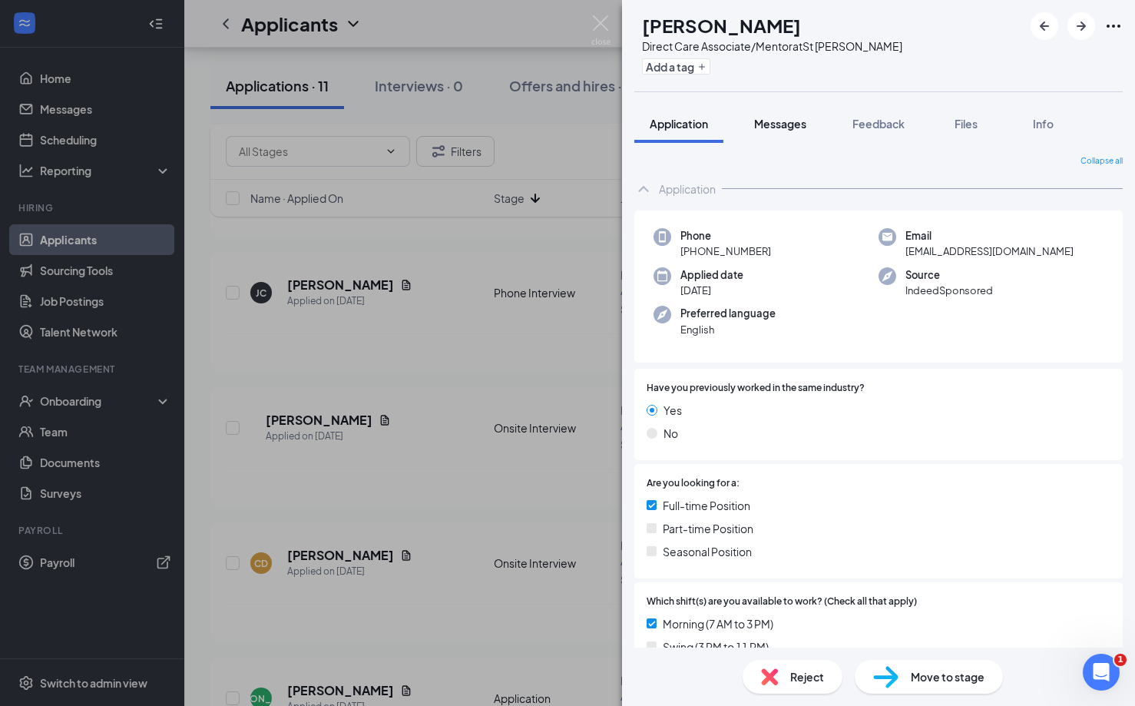
click at [794, 126] on span "Messages" at bounding box center [780, 124] width 52 height 14
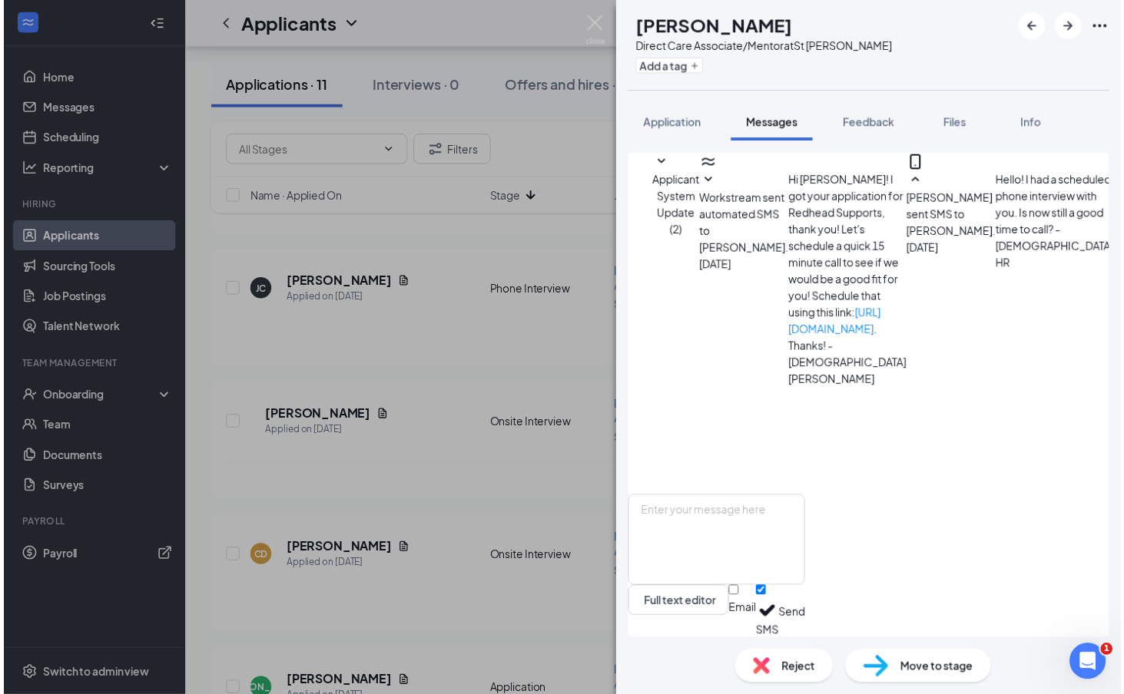
scroll to position [445, 0]
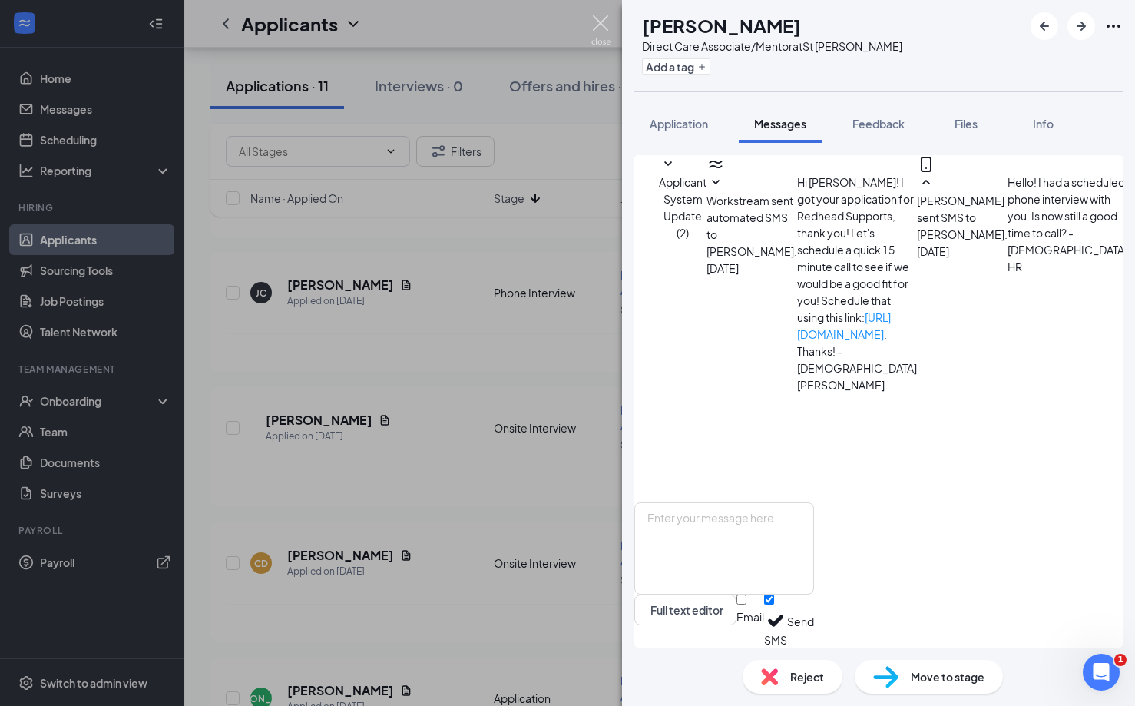
click at [605, 23] on img at bounding box center [600, 30] width 19 height 30
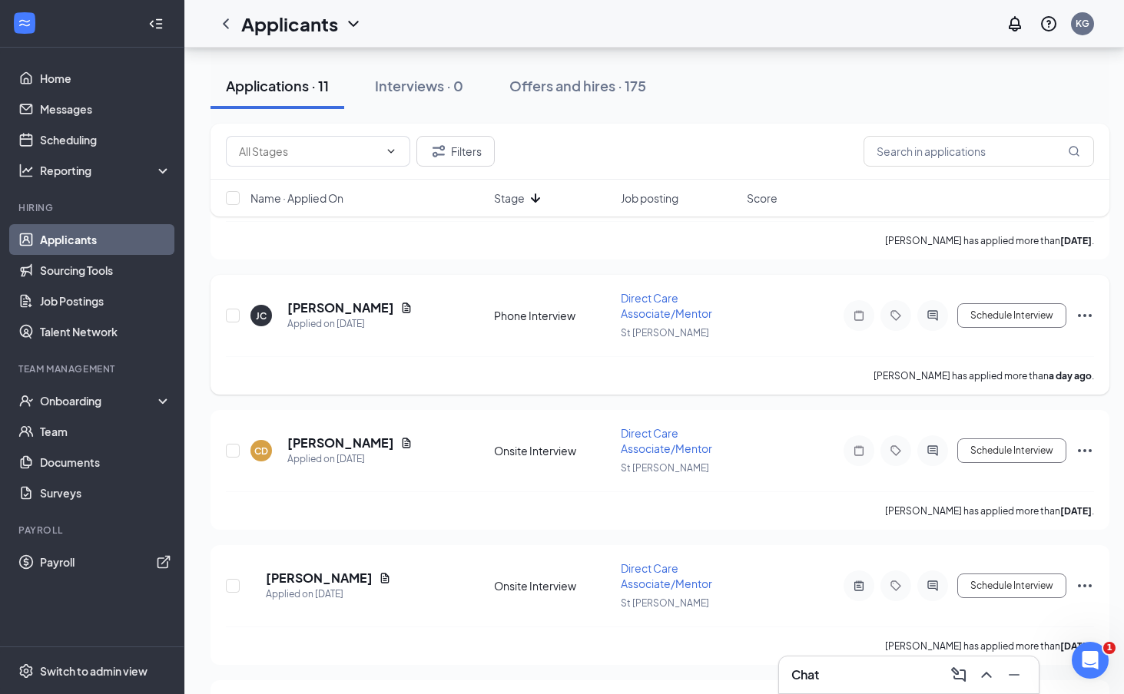
scroll to position [548, 0]
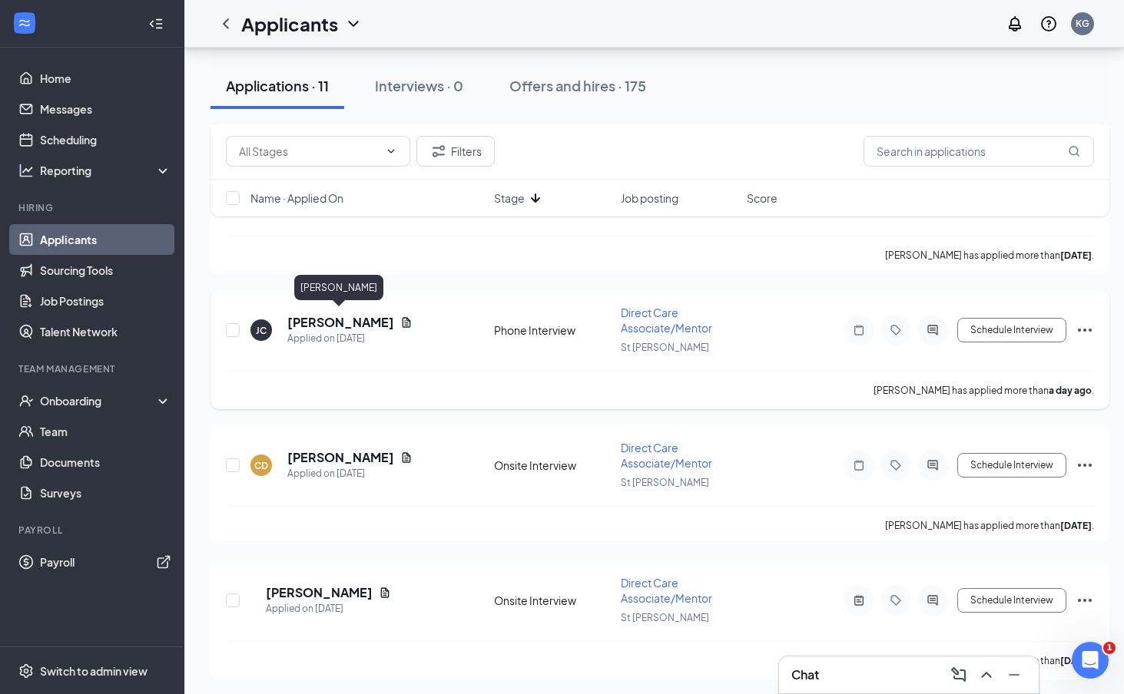
click at [348, 314] on h5 "[PERSON_NAME]" at bounding box center [340, 322] width 107 height 17
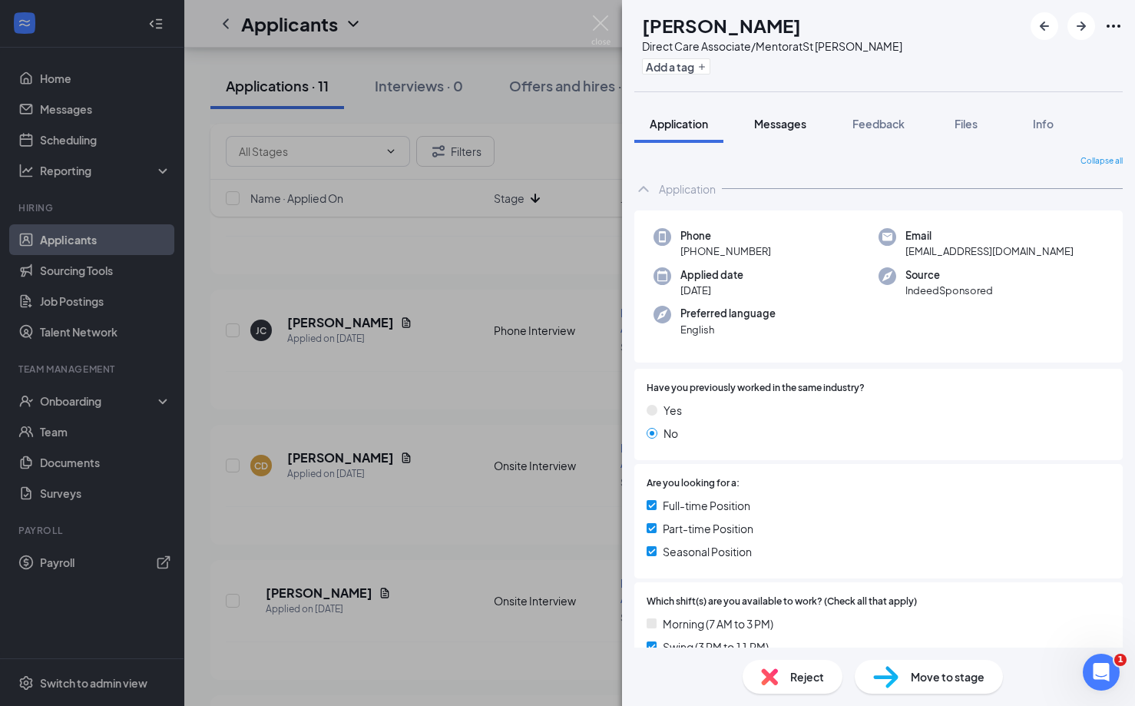
click at [761, 123] on span "Messages" at bounding box center [780, 124] width 52 height 14
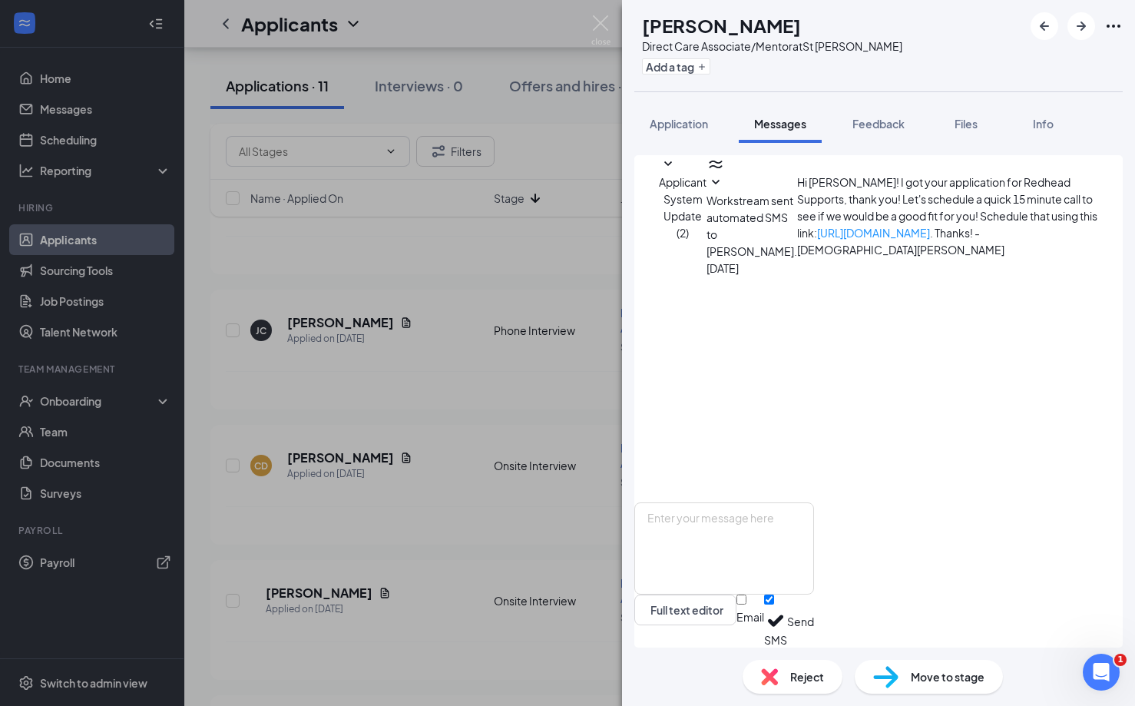
click at [747, 227] on div "Workstream sent automated SMS to [PERSON_NAME]. [DATE] Hi [PERSON_NAME]! I got …" at bounding box center [903, 225] width 392 height 103
click at [725, 192] on icon "SmallChevronDown" at bounding box center [716, 183] width 18 height 18
click at [593, 19] on img at bounding box center [600, 30] width 19 height 30
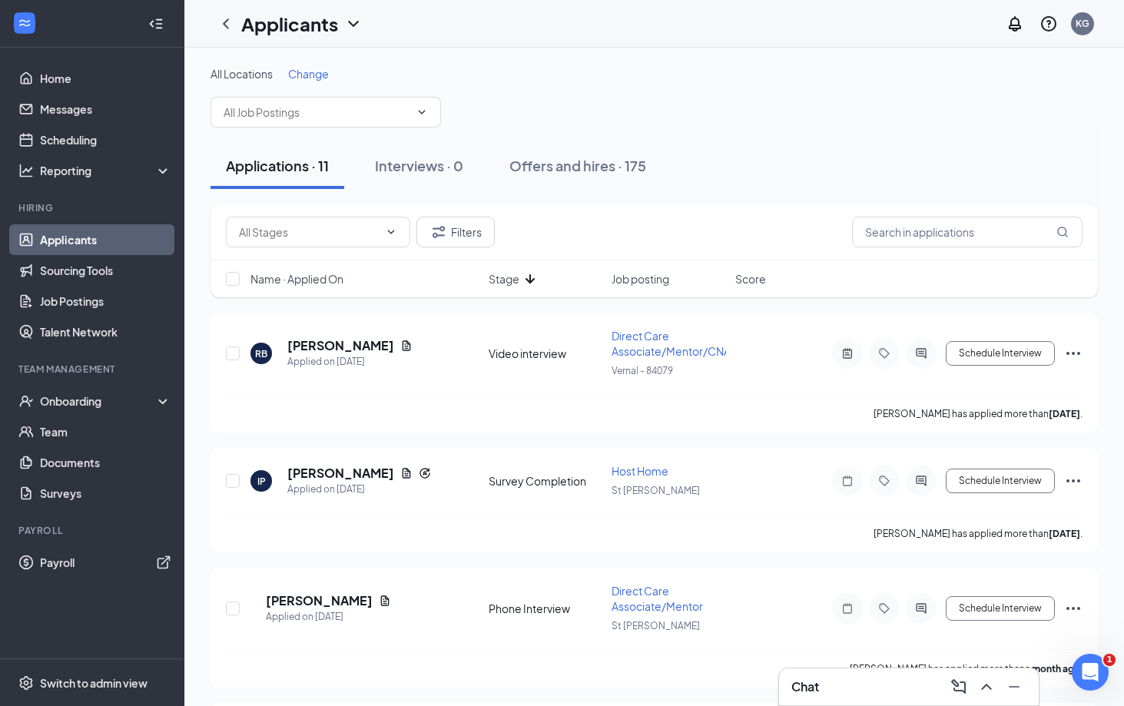
click at [521, 278] on icon "ArrowDown" at bounding box center [530, 279] width 18 height 18
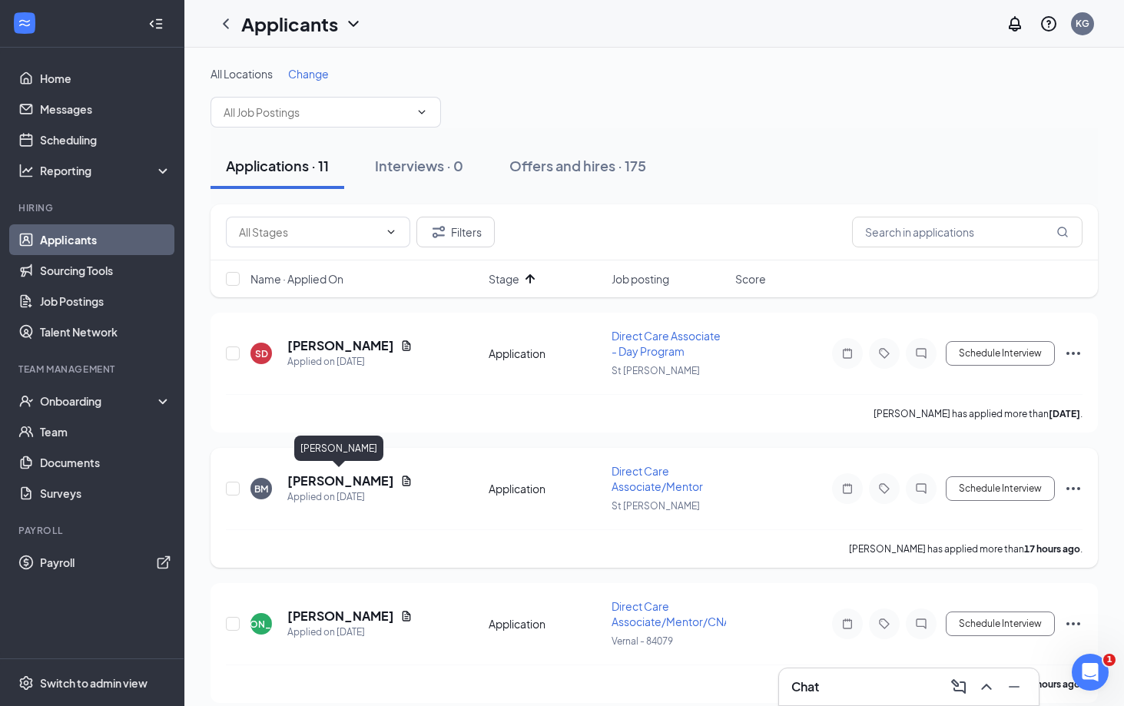
click at [337, 475] on h5 "[PERSON_NAME]" at bounding box center [340, 480] width 107 height 17
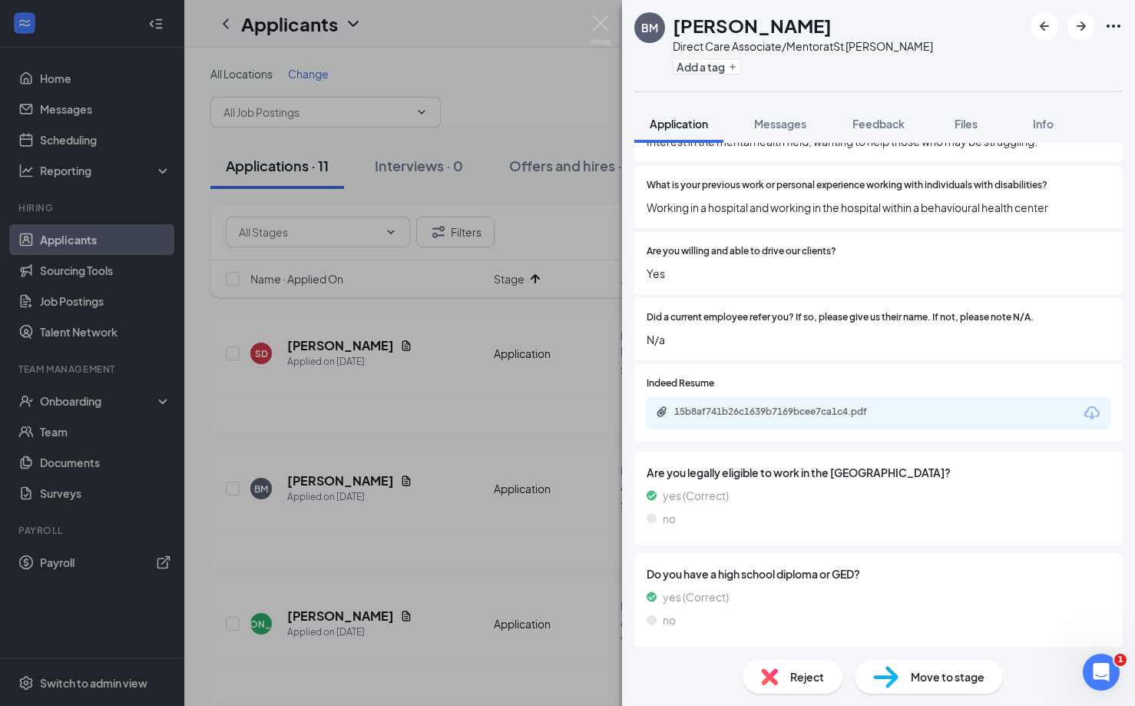
scroll to position [859, 0]
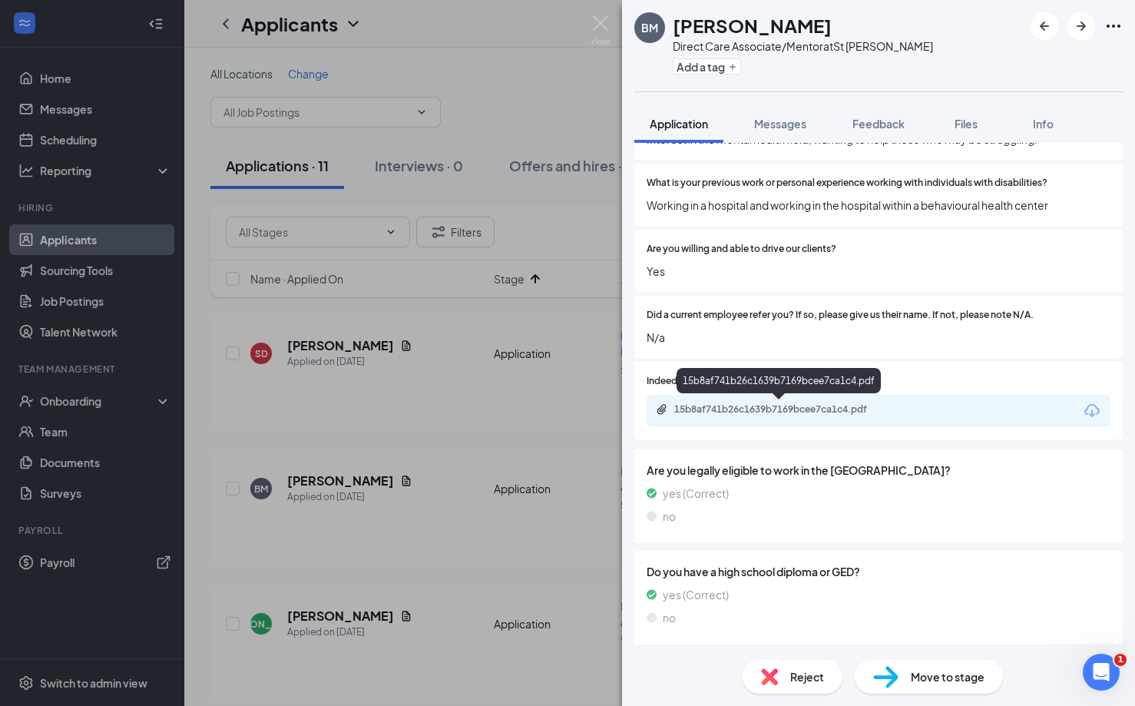
click at [748, 409] on div "15b8af741b26c1639b7169bcee7ca1c4.pdf" at bounding box center [781, 409] width 215 height 12
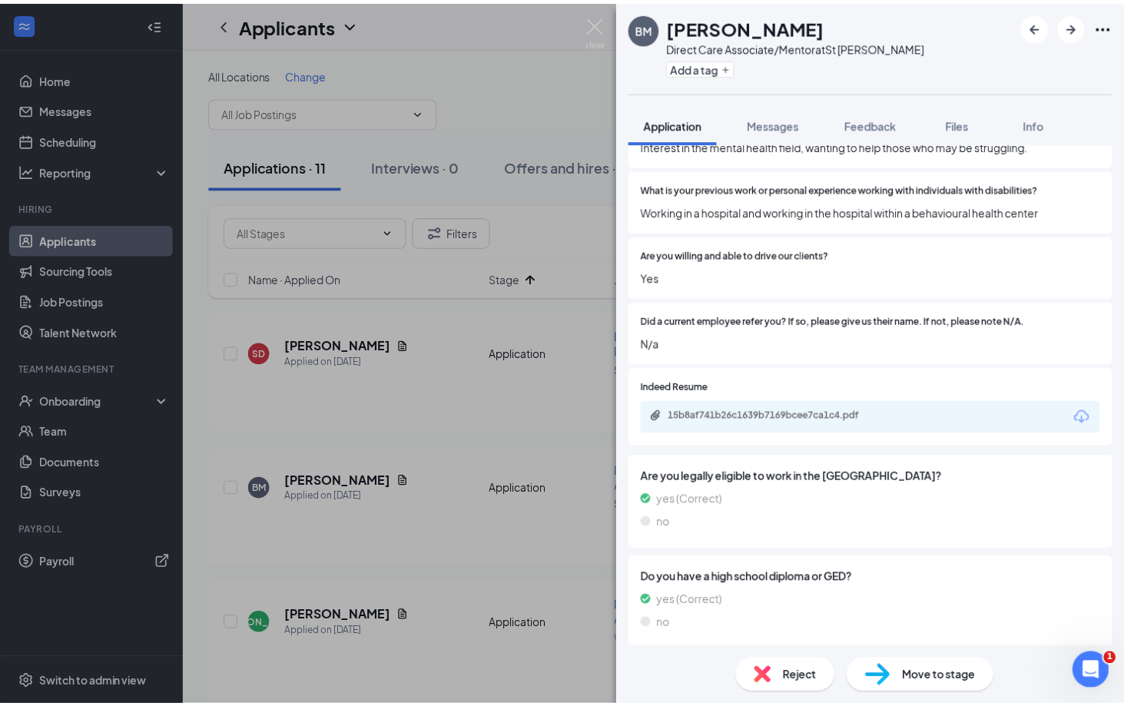
scroll to position [0, 0]
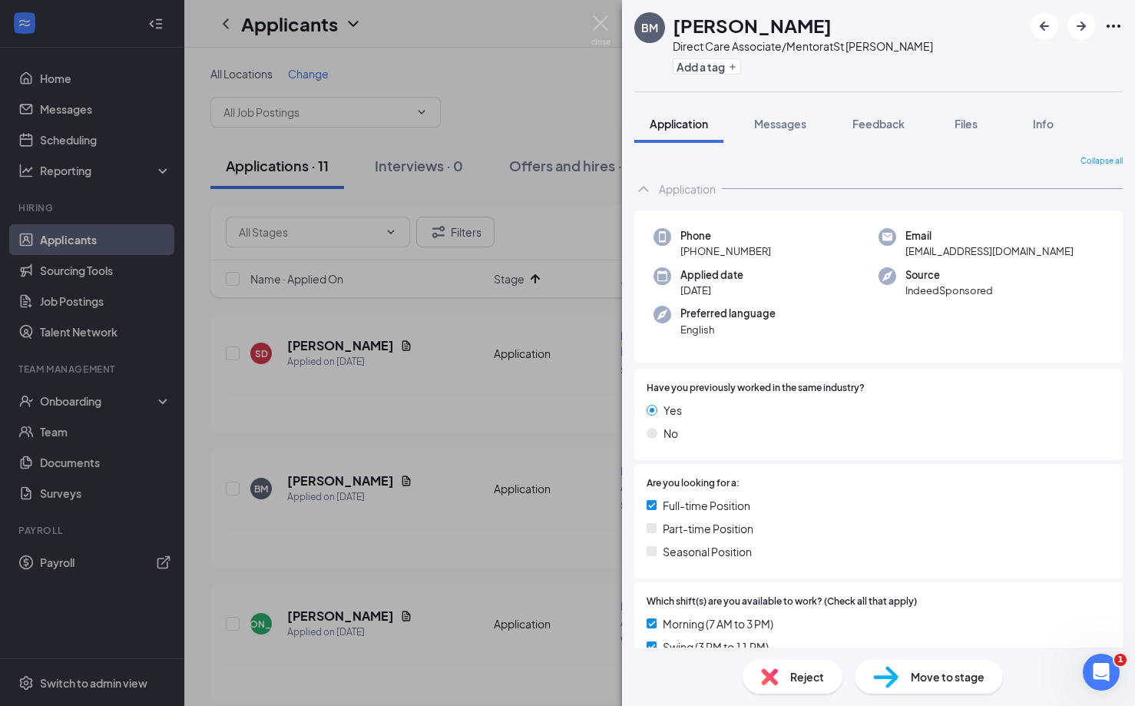
click at [934, 681] on span "Move to stage" at bounding box center [948, 676] width 74 height 17
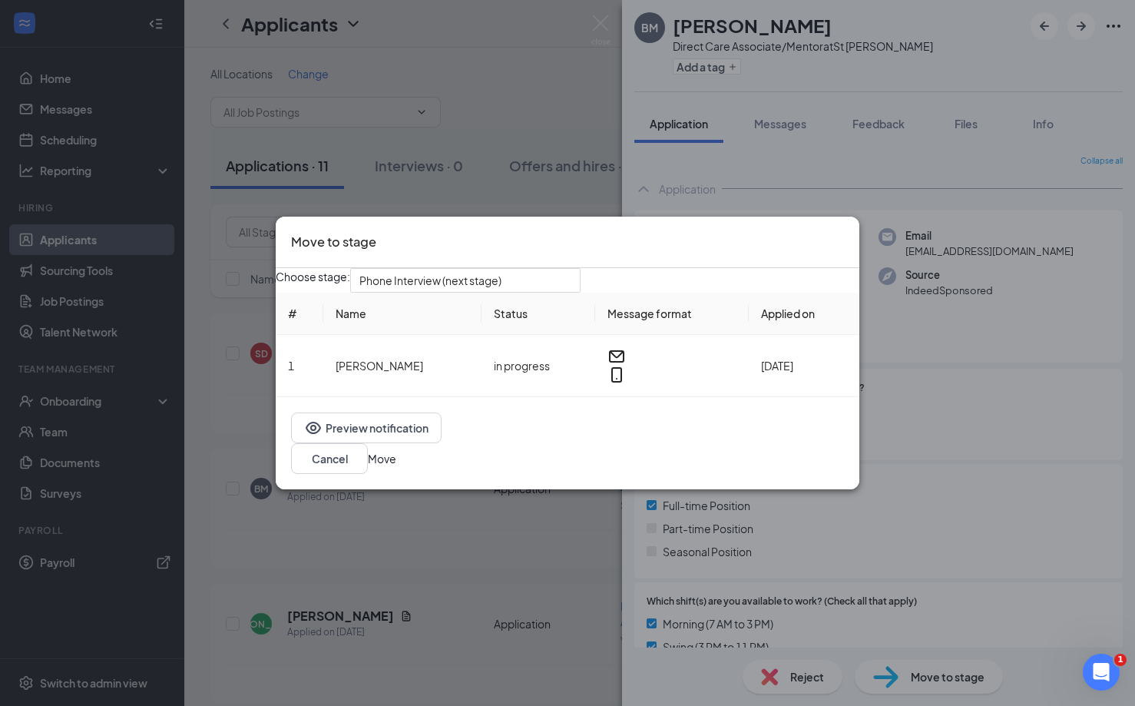
click at [396, 462] on button "Move" at bounding box center [382, 458] width 28 height 17
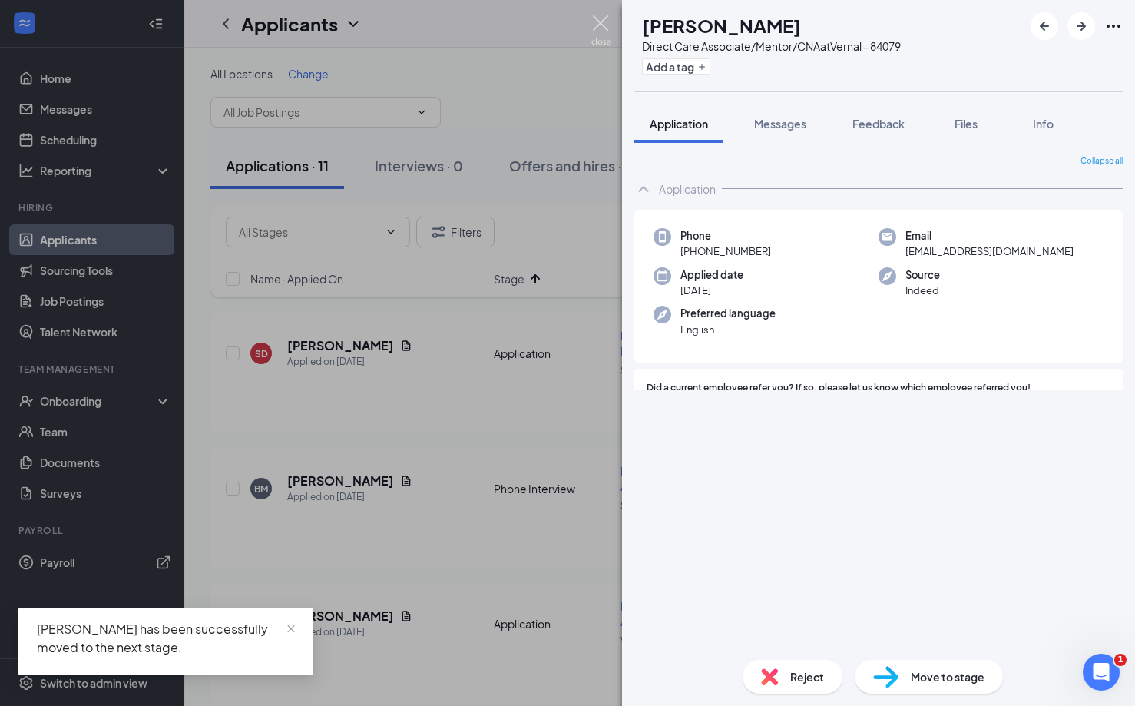
click at [600, 19] on img at bounding box center [600, 30] width 19 height 30
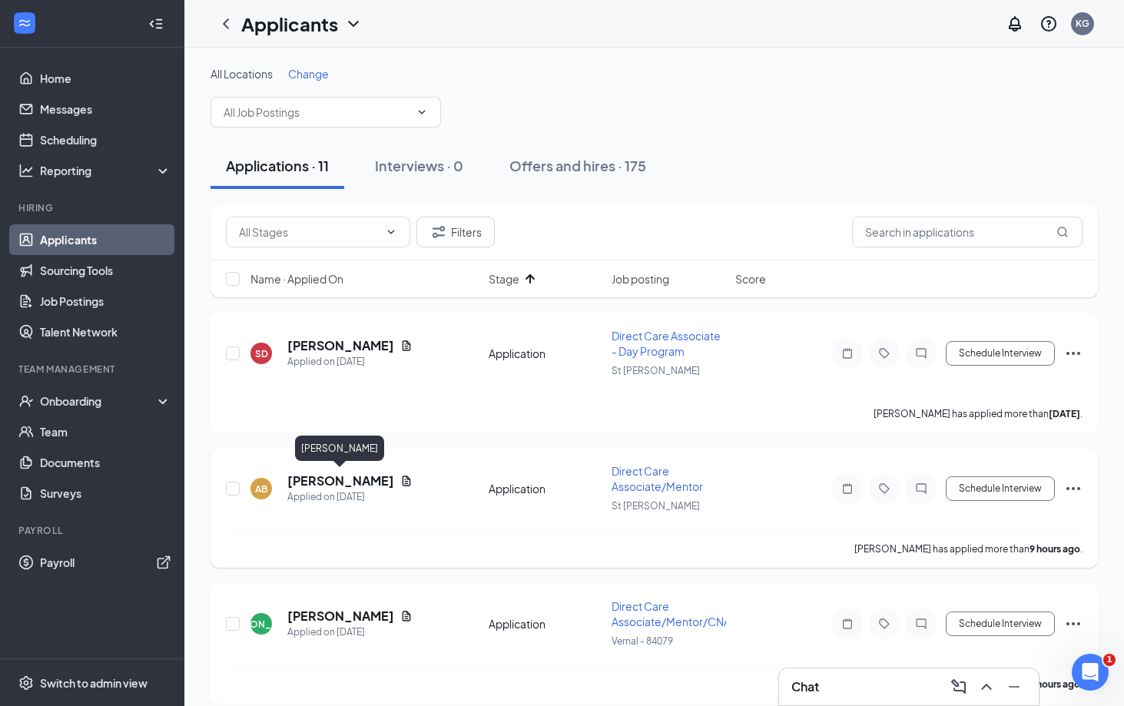
click at [320, 472] on h5 "[PERSON_NAME]" at bounding box center [340, 480] width 107 height 17
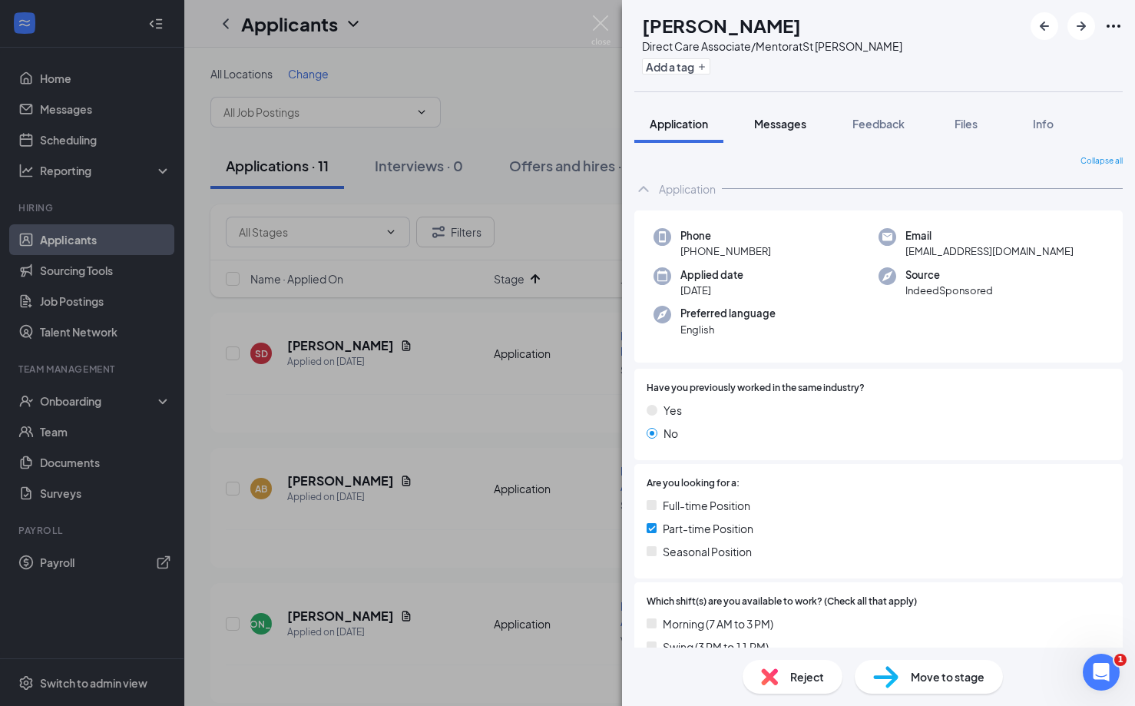
click at [771, 125] on span "Messages" at bounding box center [780, 124] width 52 height 14
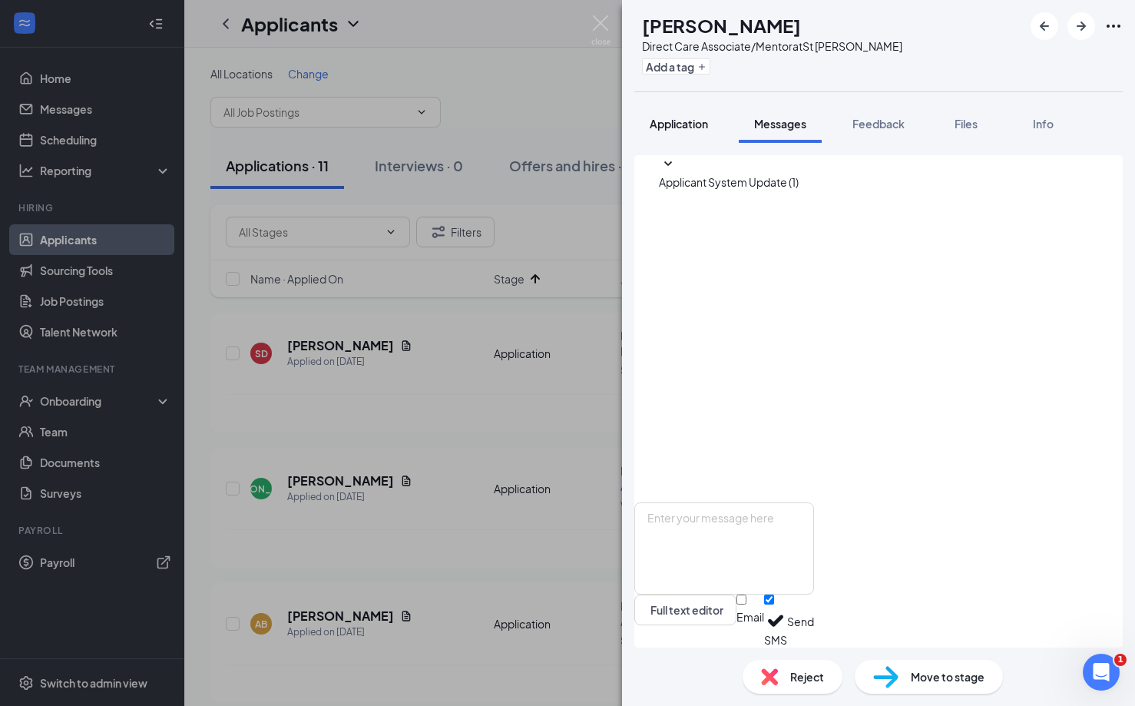
click at [672, 130] on div "Application" at bounding box center [679, 123] width 58 height 15
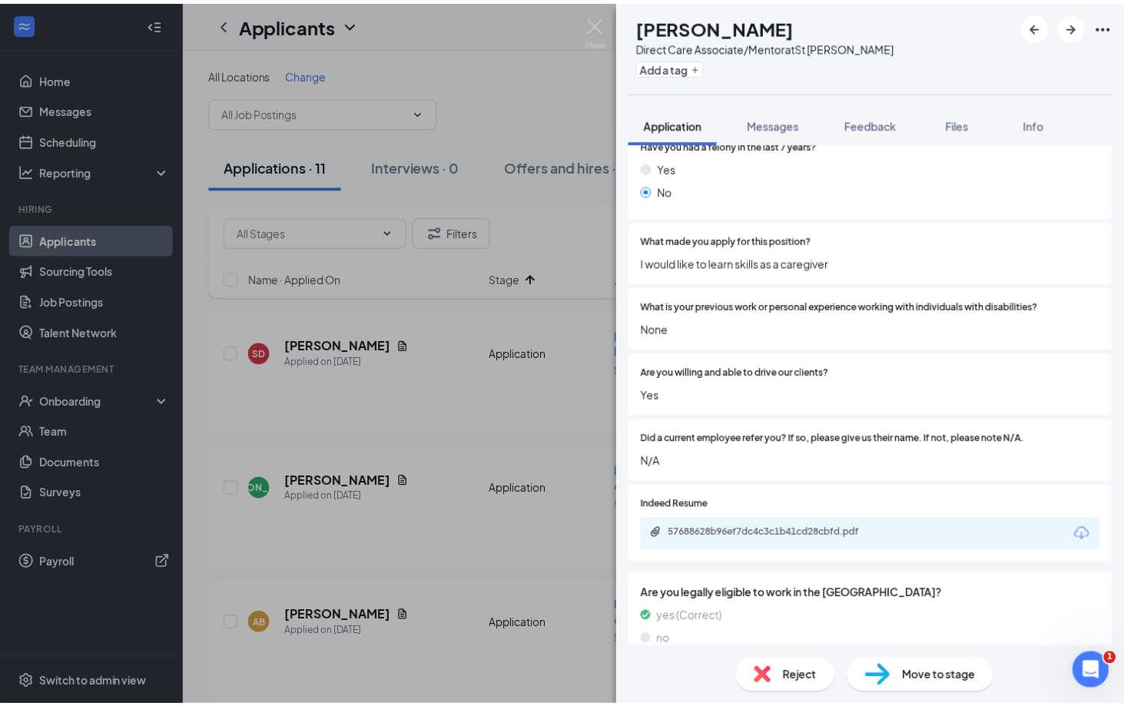
scroll to position [793, 0]
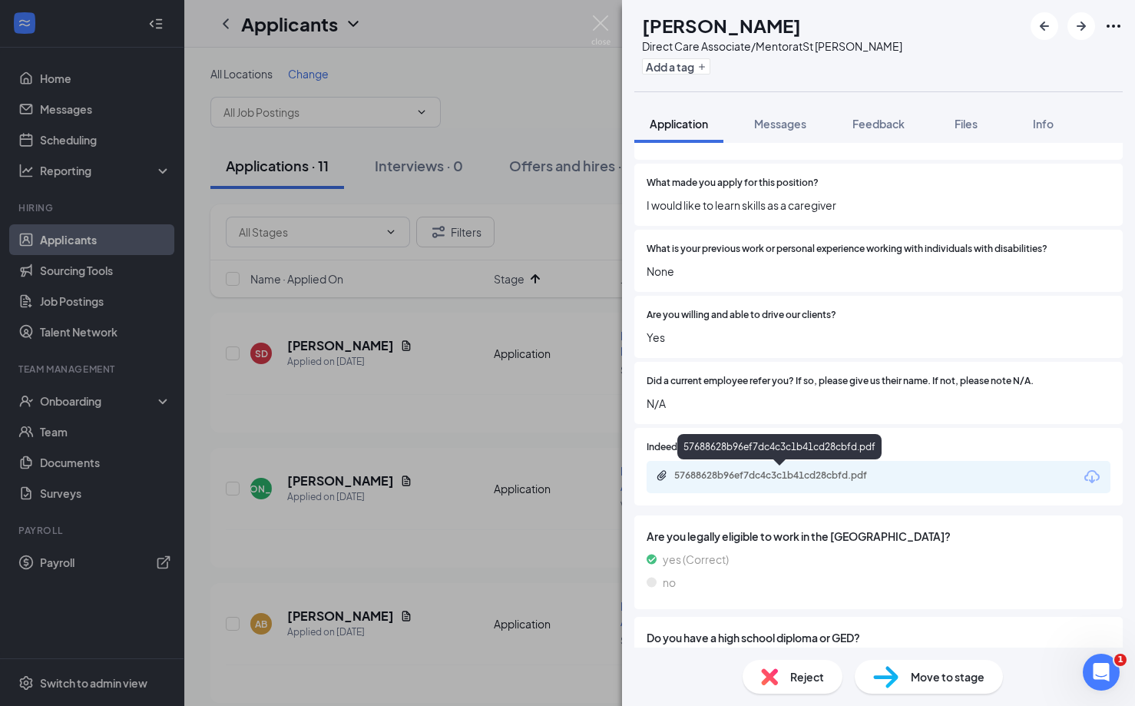
click at [756, 472] on div "57688628b96ef7dc4c3c1b41cd28cbfd.pdf" at bounding box center [781, 475] width 215 height 12
click at [909, 676] on div "Move to stage" at bounding box center [929, 677] width 148 height 34
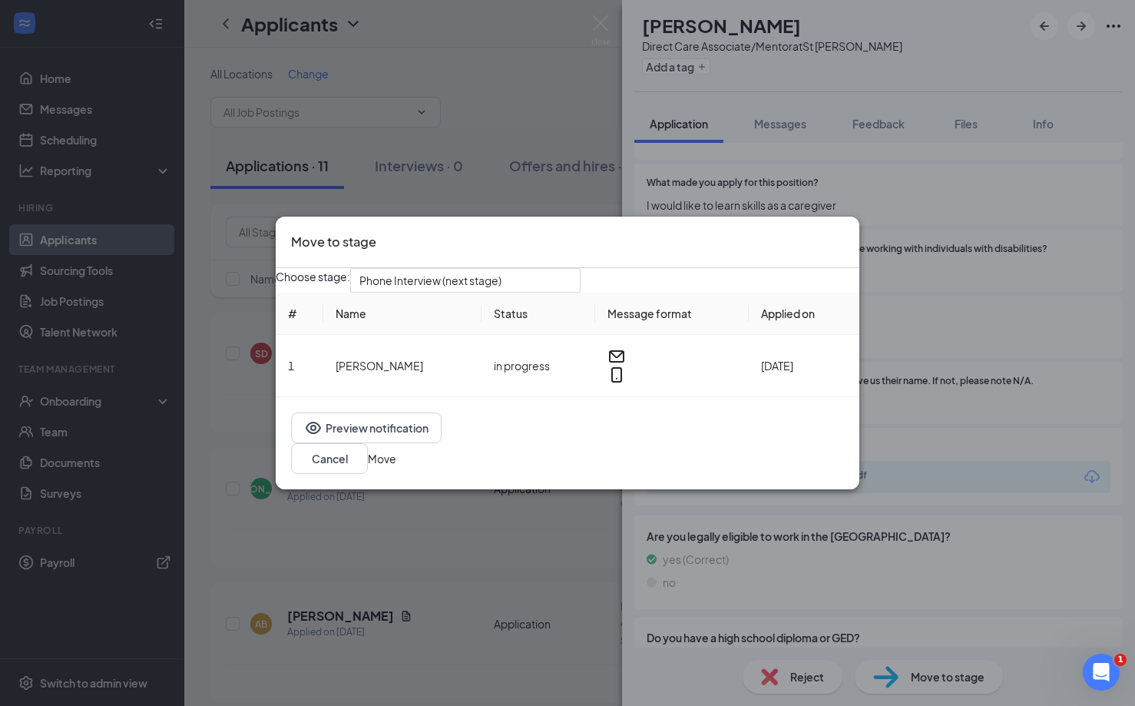
click at [396, 459] on button "Move" at bounding box center [382, 458] width 28 height 17
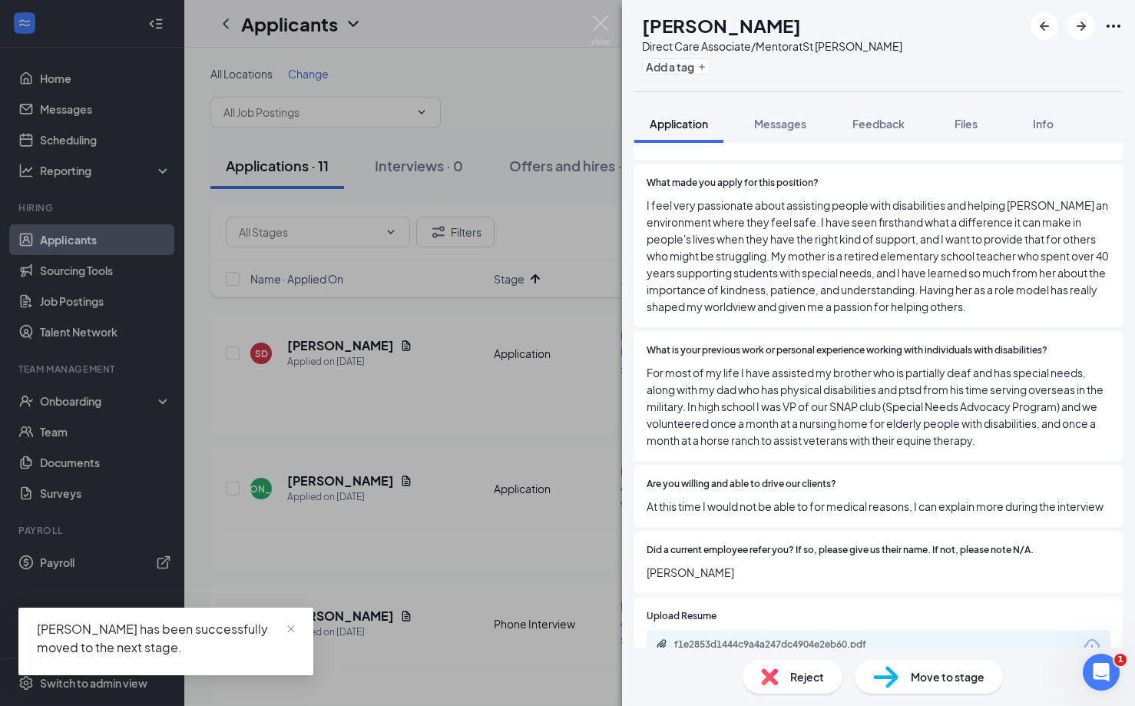
click at [589, 18] on div "CD [PERSON_NAME] Direct Care Associate/Mentor at [GEOGRAPHIC_DATA][PERSON_NAME]…" at bounding box center [567, 353] width 1135 height 706
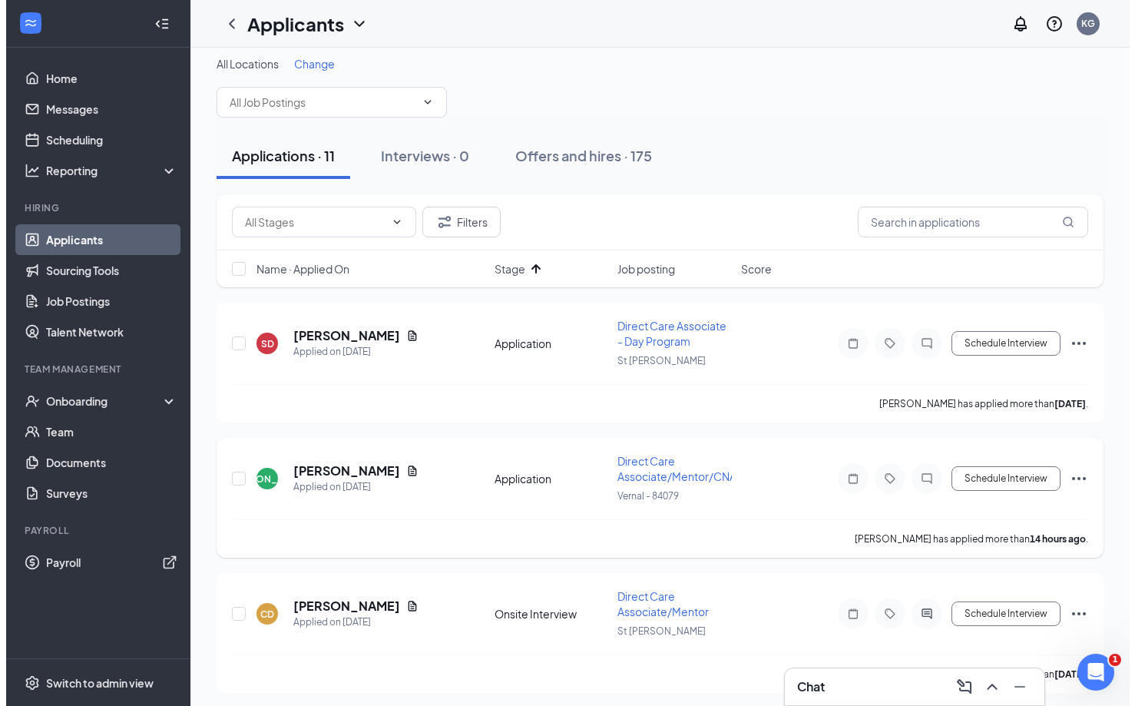
scroll to position [15, 0]
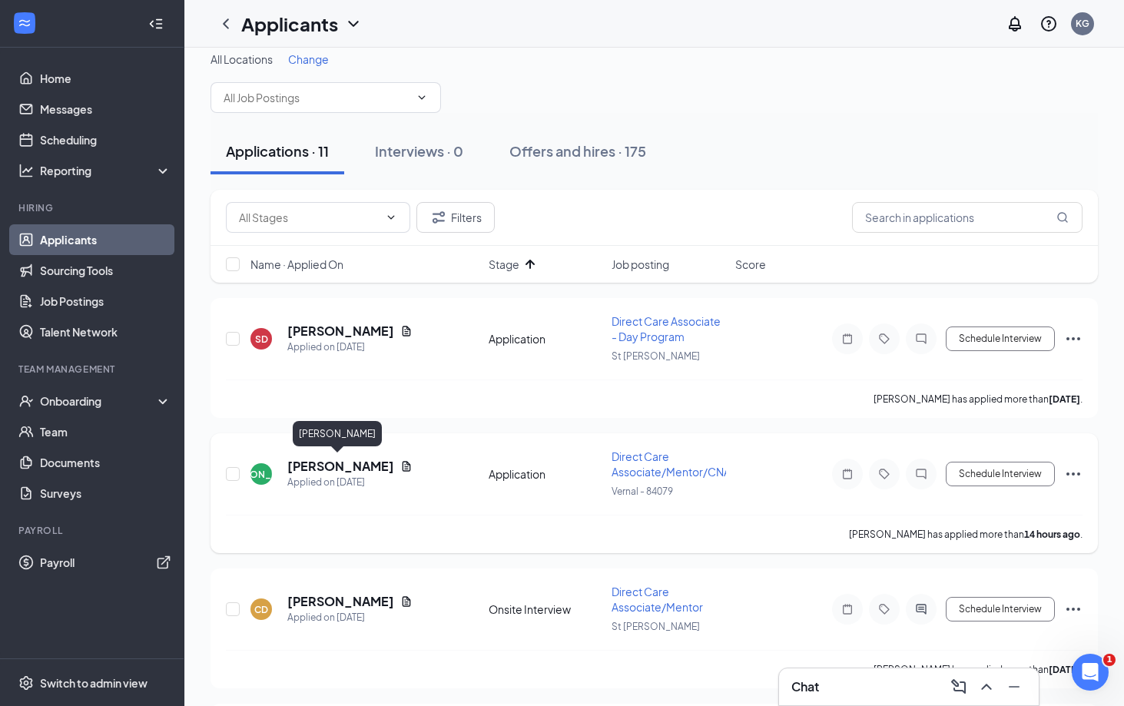
click at [316, 458] on h5 "[PERSON_NAME]" at bounding box center [340, 466] width 107 height 17
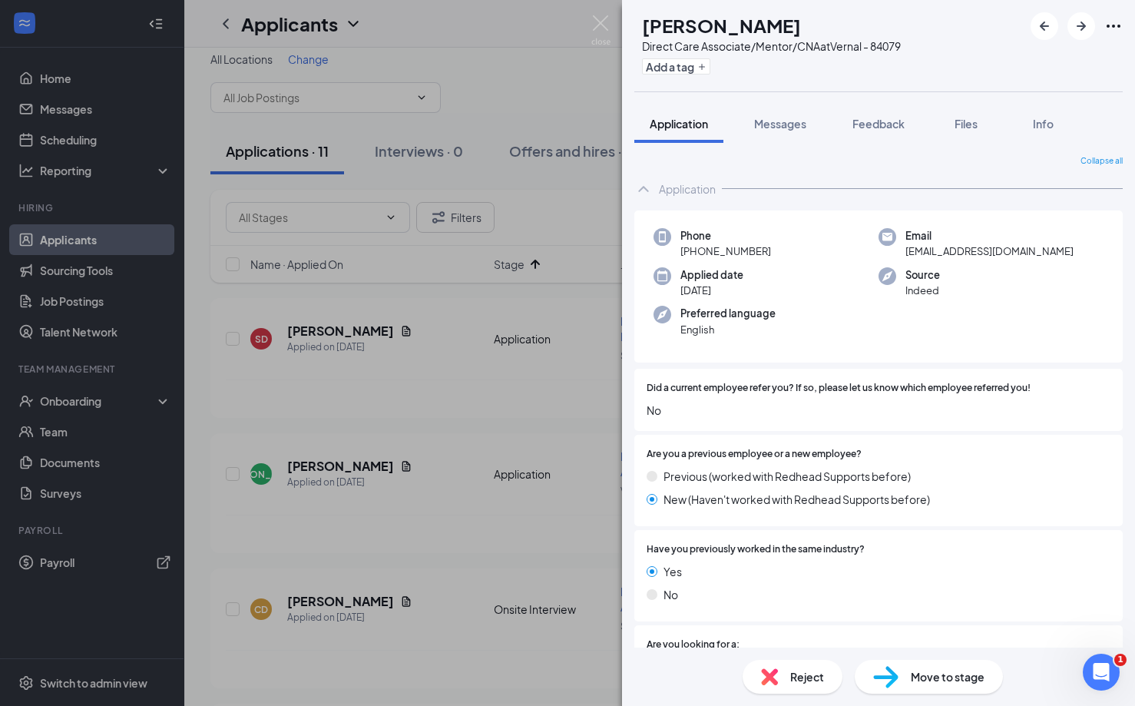
click at [903, 660] on div "Move to stage" at bounding box center [929, 677] width 148 height 34
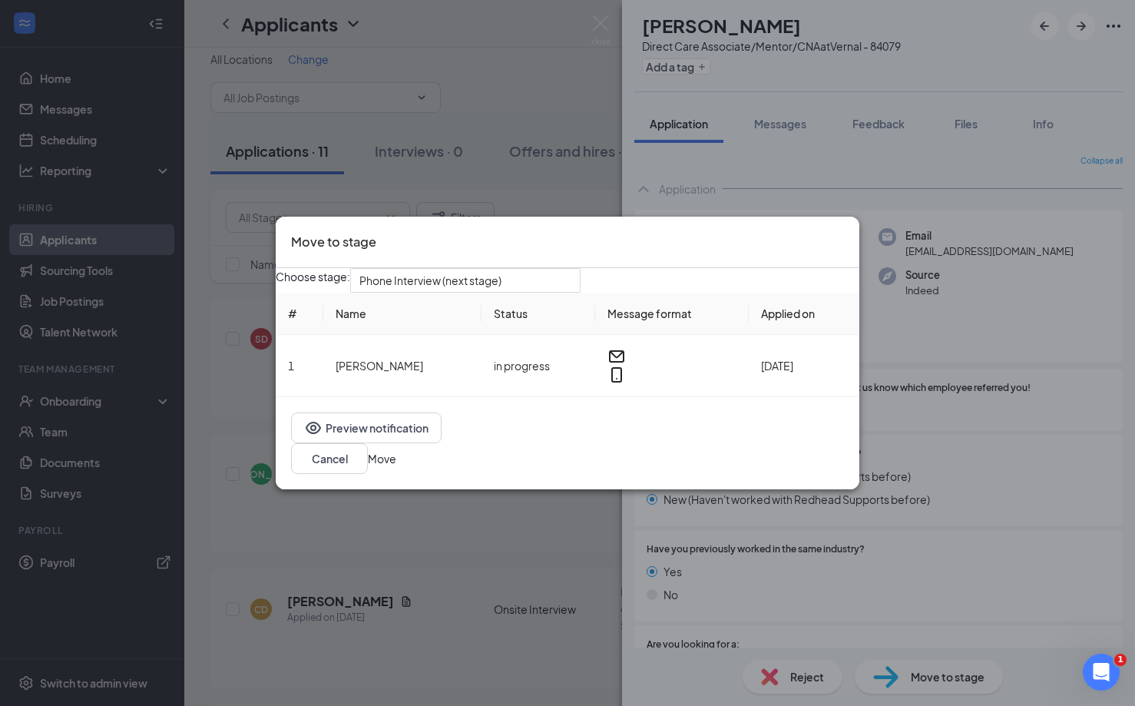
click at [396, 467] on button "Move" at bounding box center [382, 458] width 28 height 17
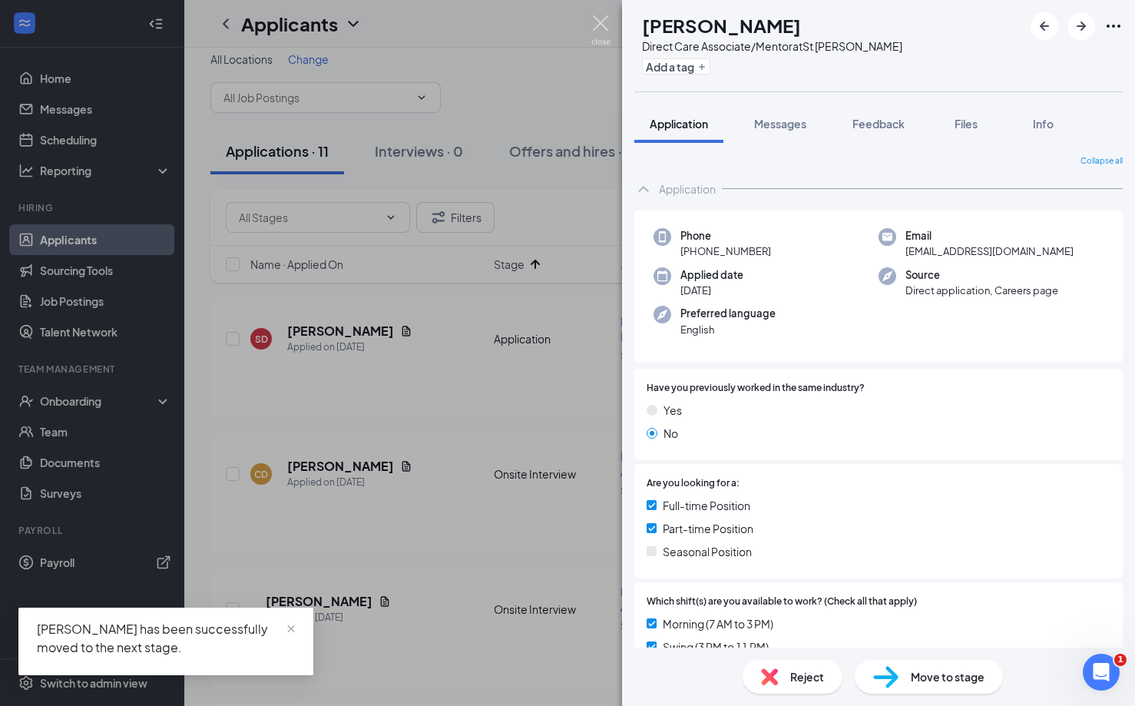
click at [601, 16] on img at bounding box center [600, 30] width 19 height 30
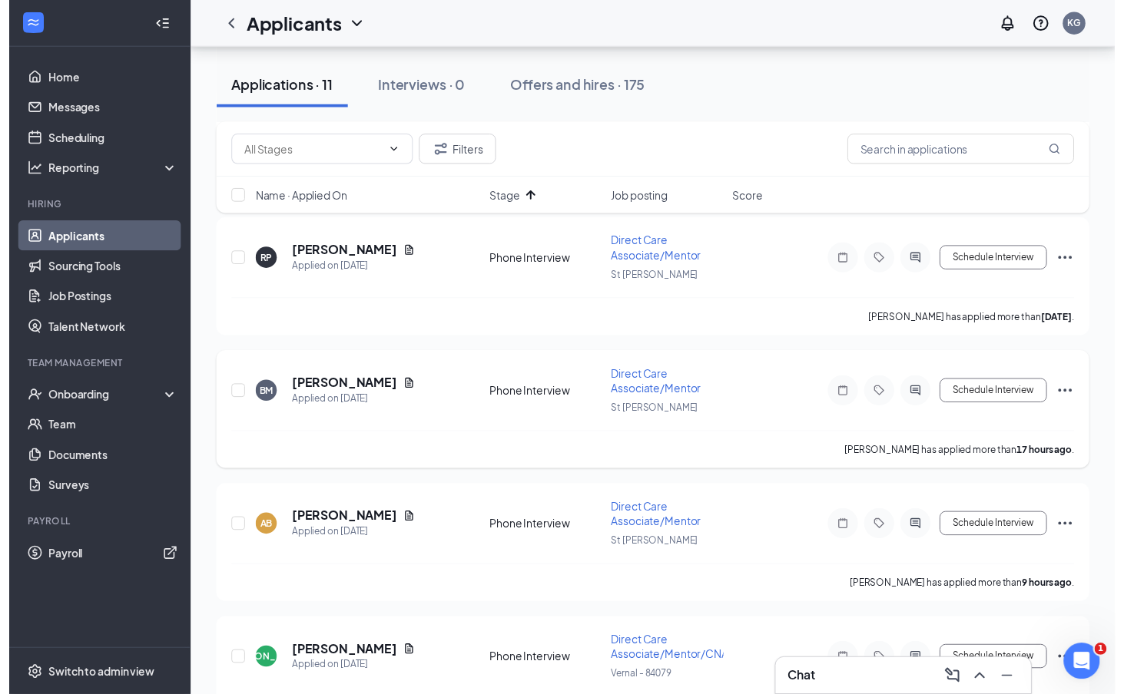
scroll to position [1068, 0]
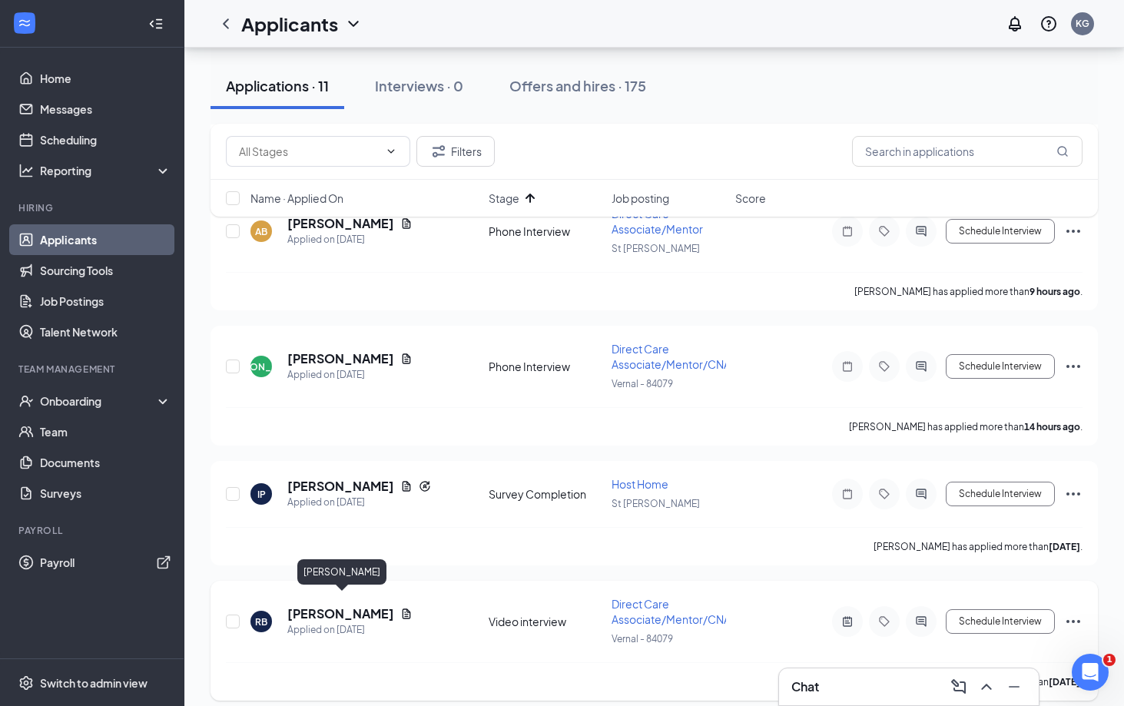
click at [313, 605] on h5 "[PERSON_NAME]" at bounding box center [340, 613] width 107 height 17
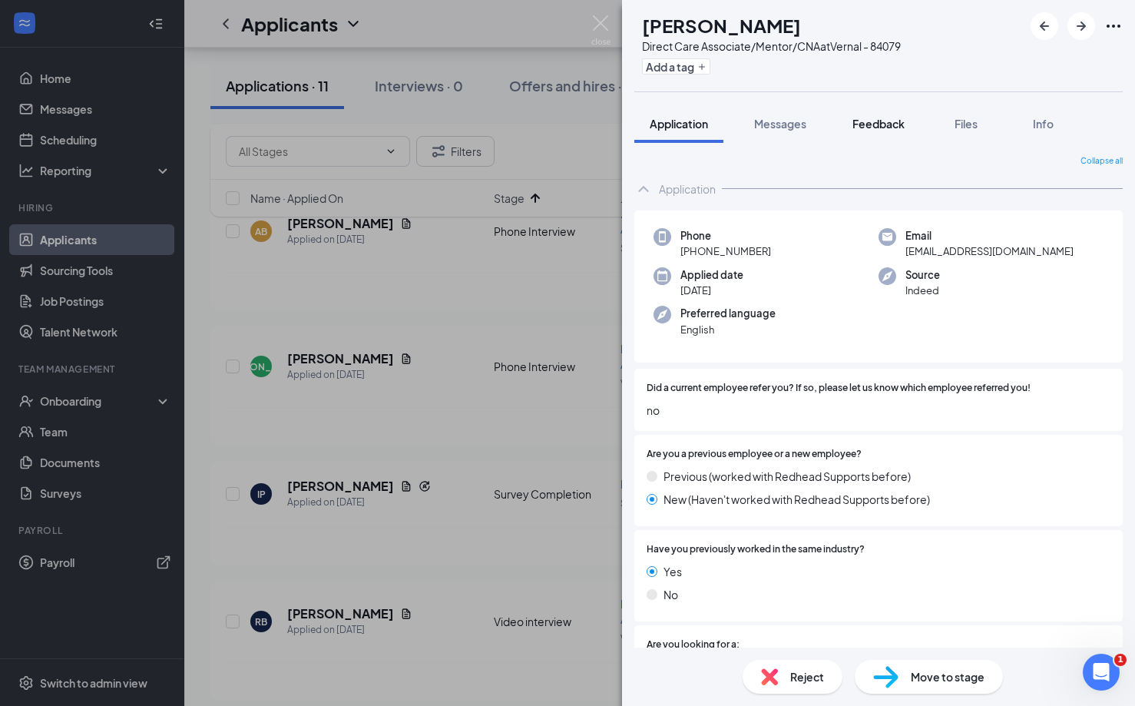
click at [857, 134] on button "Feedback" at bounding box center [878, 123] width 83 height 38
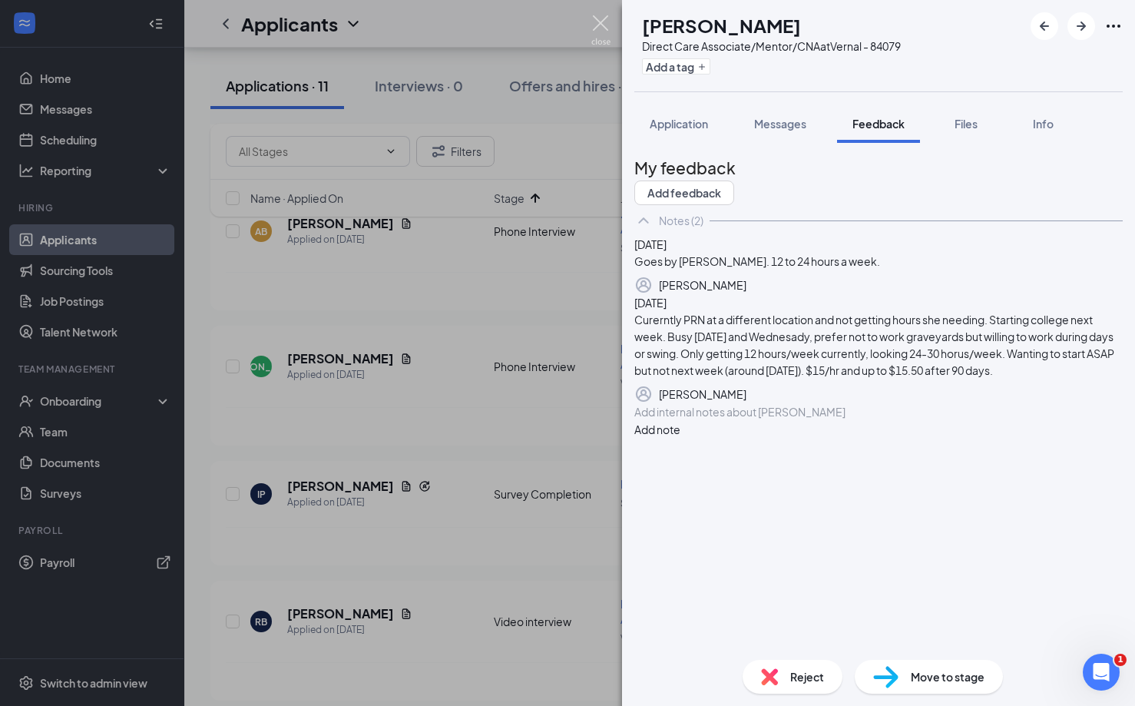
click at [598, 25] on img at bounding box center [600, 30] width 19 height 30
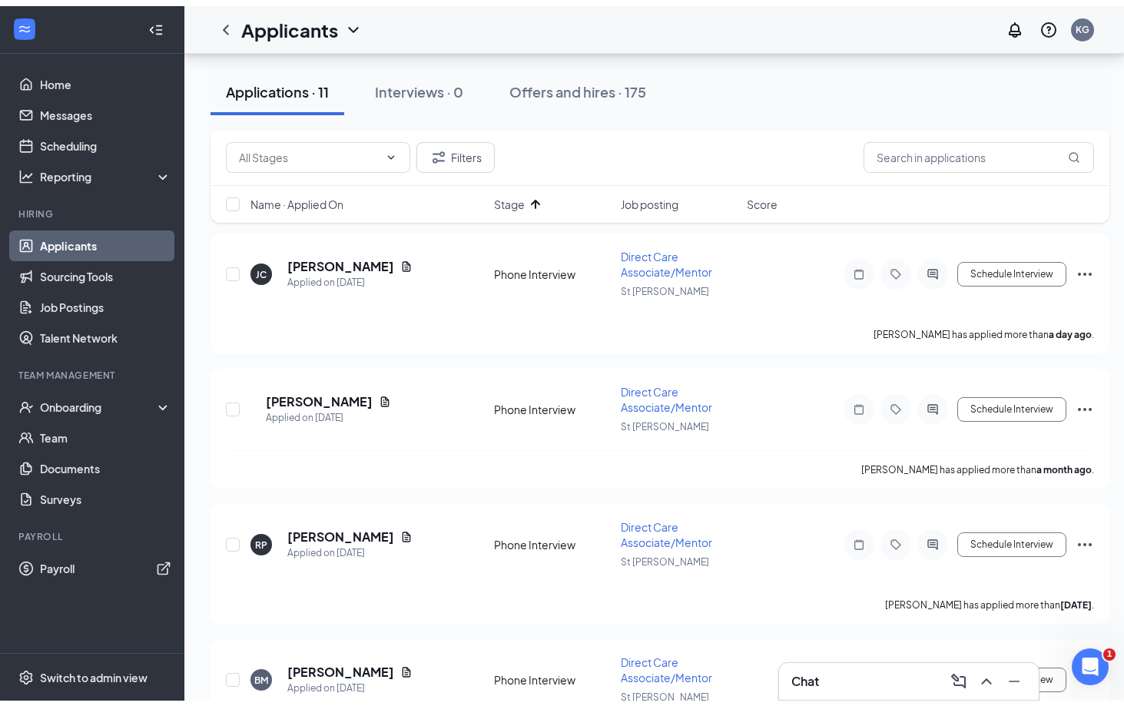
scroll to position [69, 0]
